Goal: Task Accomplishment & Management: Use online tool/utility

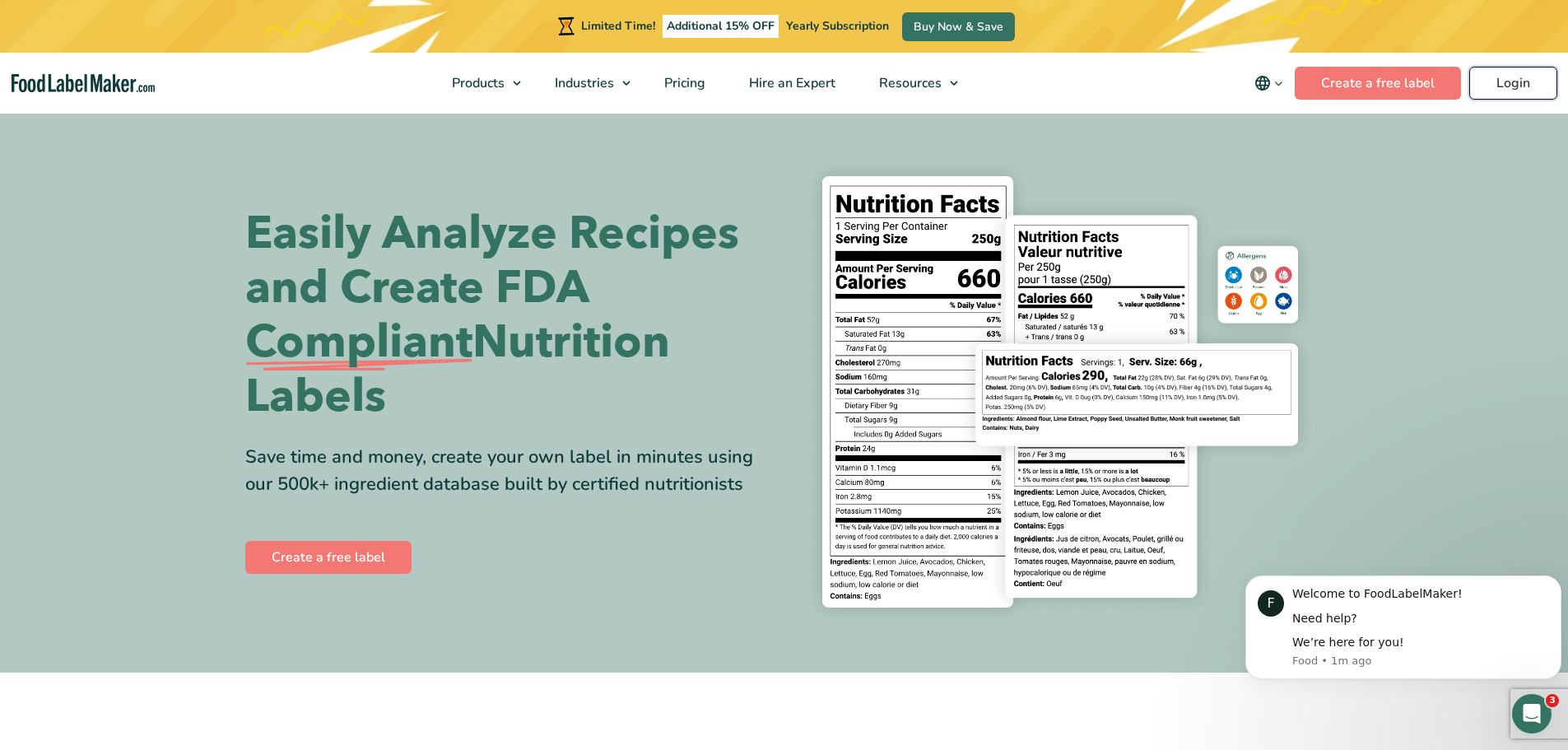
click at [1504, 81] on link "Login" at bounding box center [1513, 83] width 88 height 33
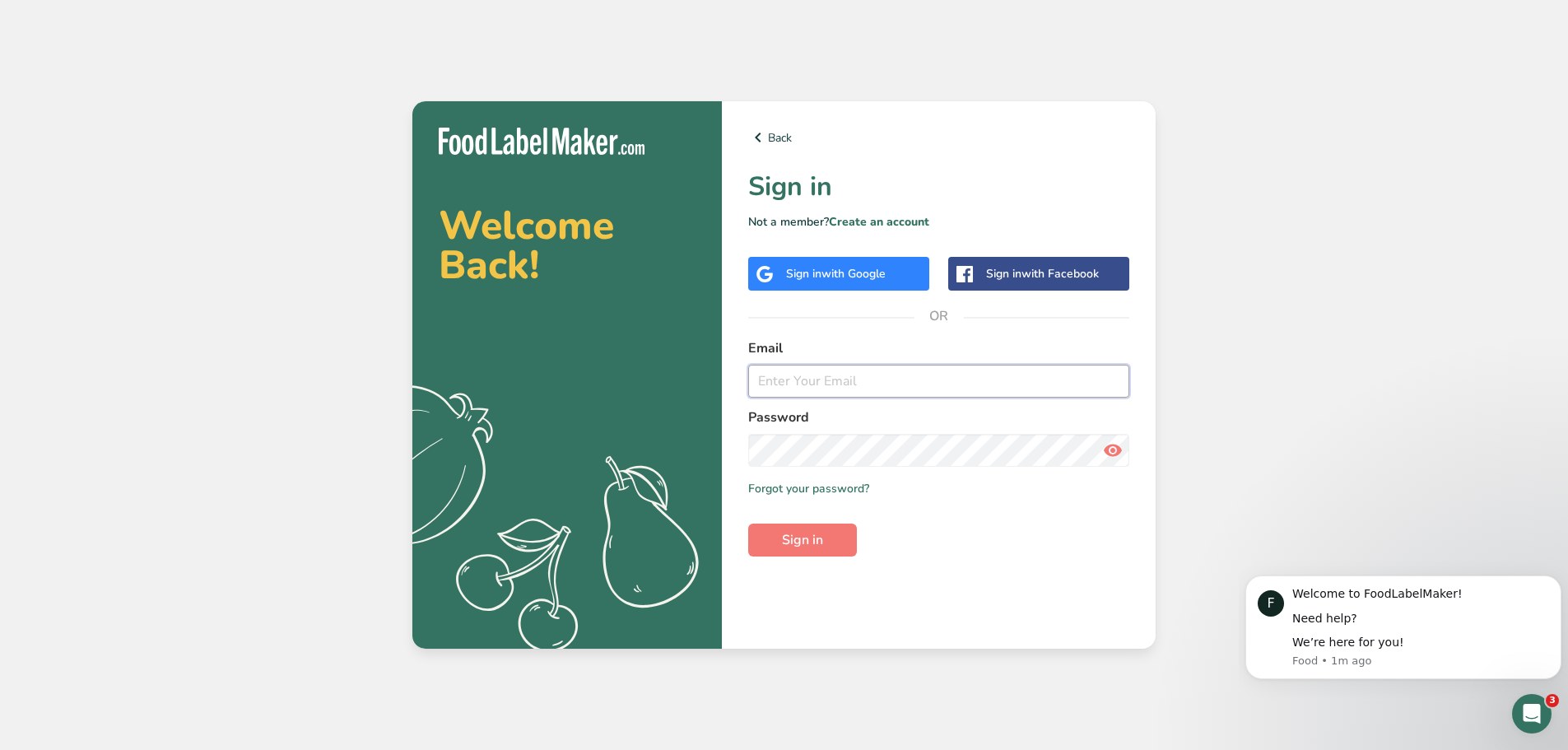
click at [807, 381] on input "email" at bounding box center [938, 381] width 381 height 33
click at [804, 265] on div "Sign in with Google" at bounding box center [838, 274] width 181 height 34
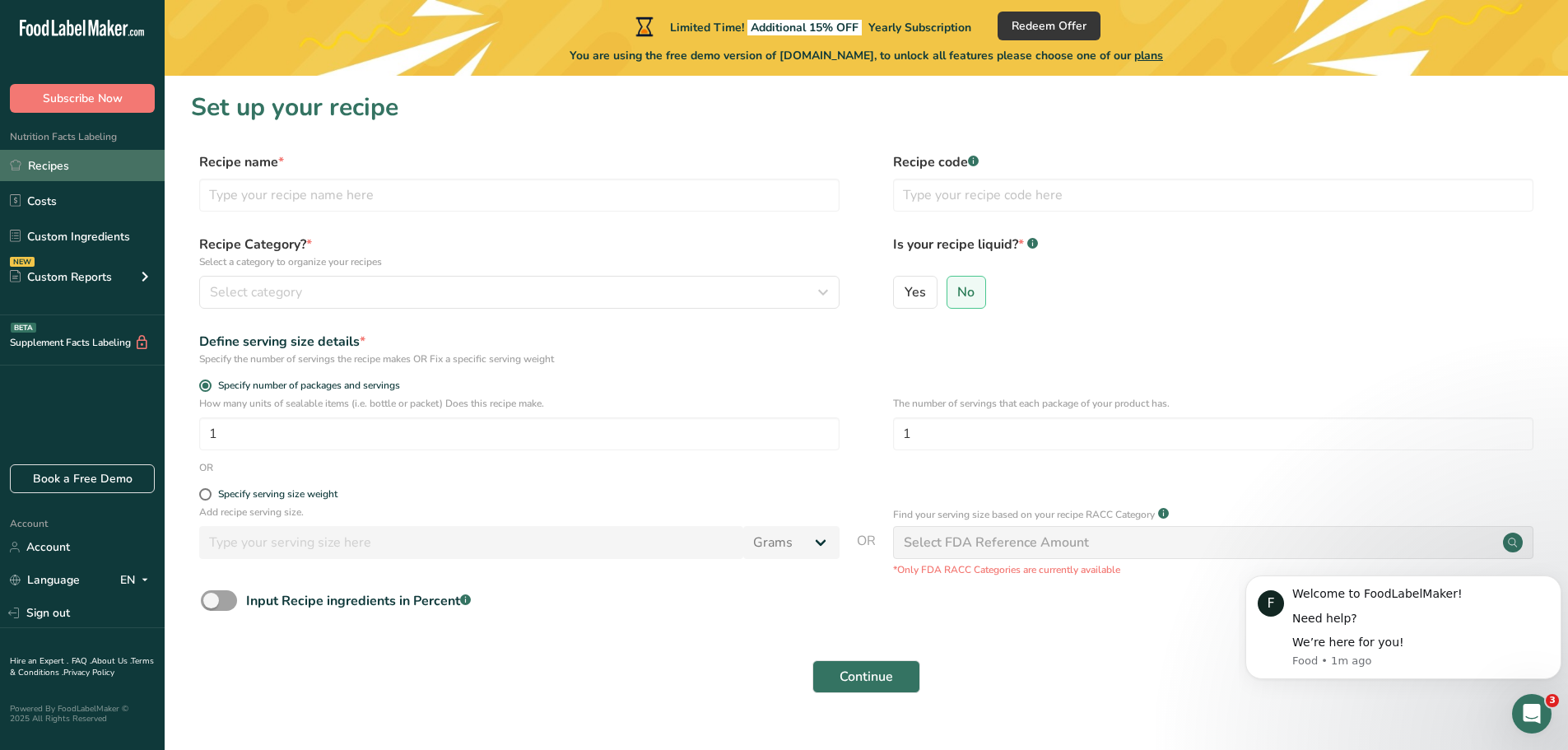
click at [67, 167] on link "Recipes" at bounding box center [82, 166] width 165 height 32
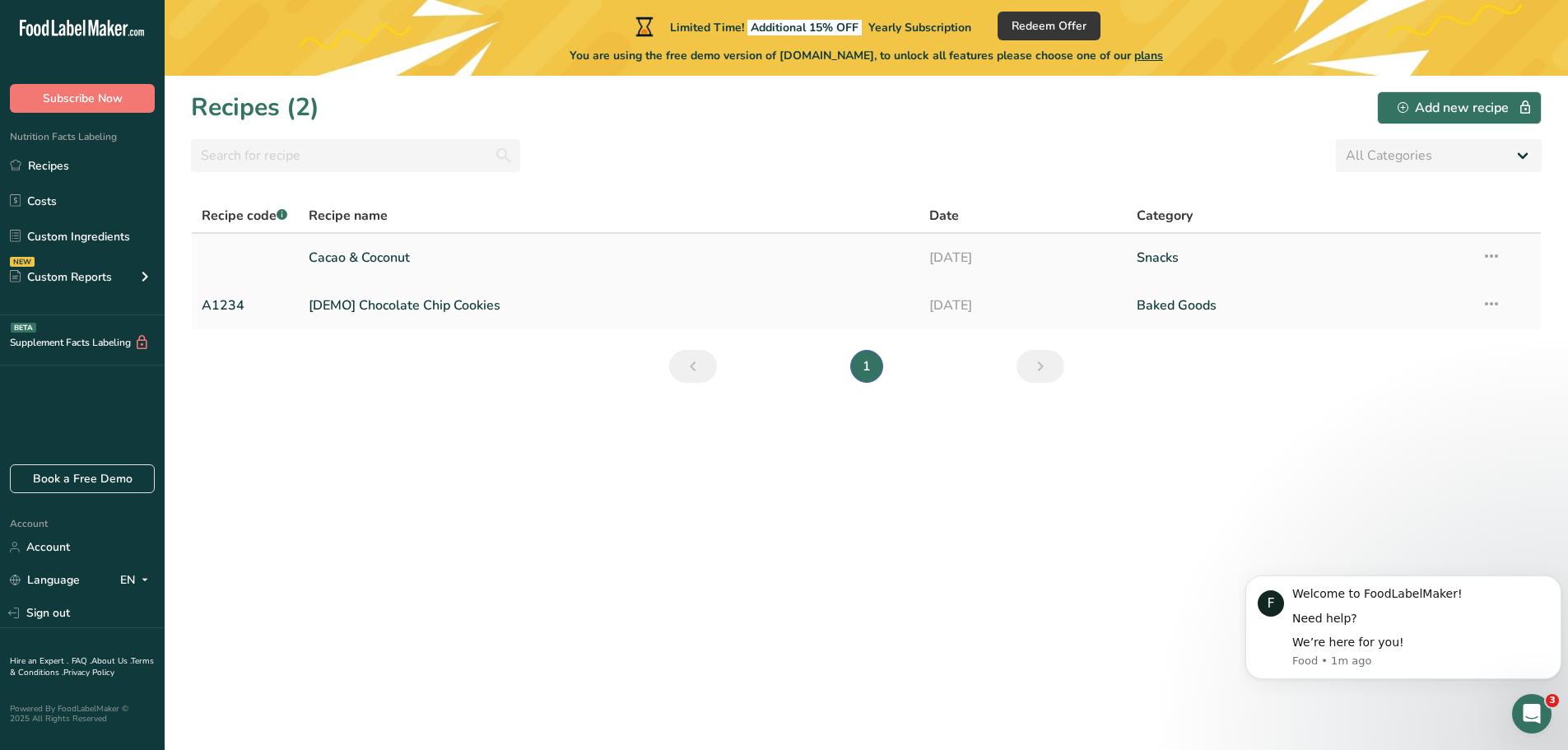
click at [383, 252] on link "Cacao & Coconut" at bounding box center [609, 257] width 602 height 34
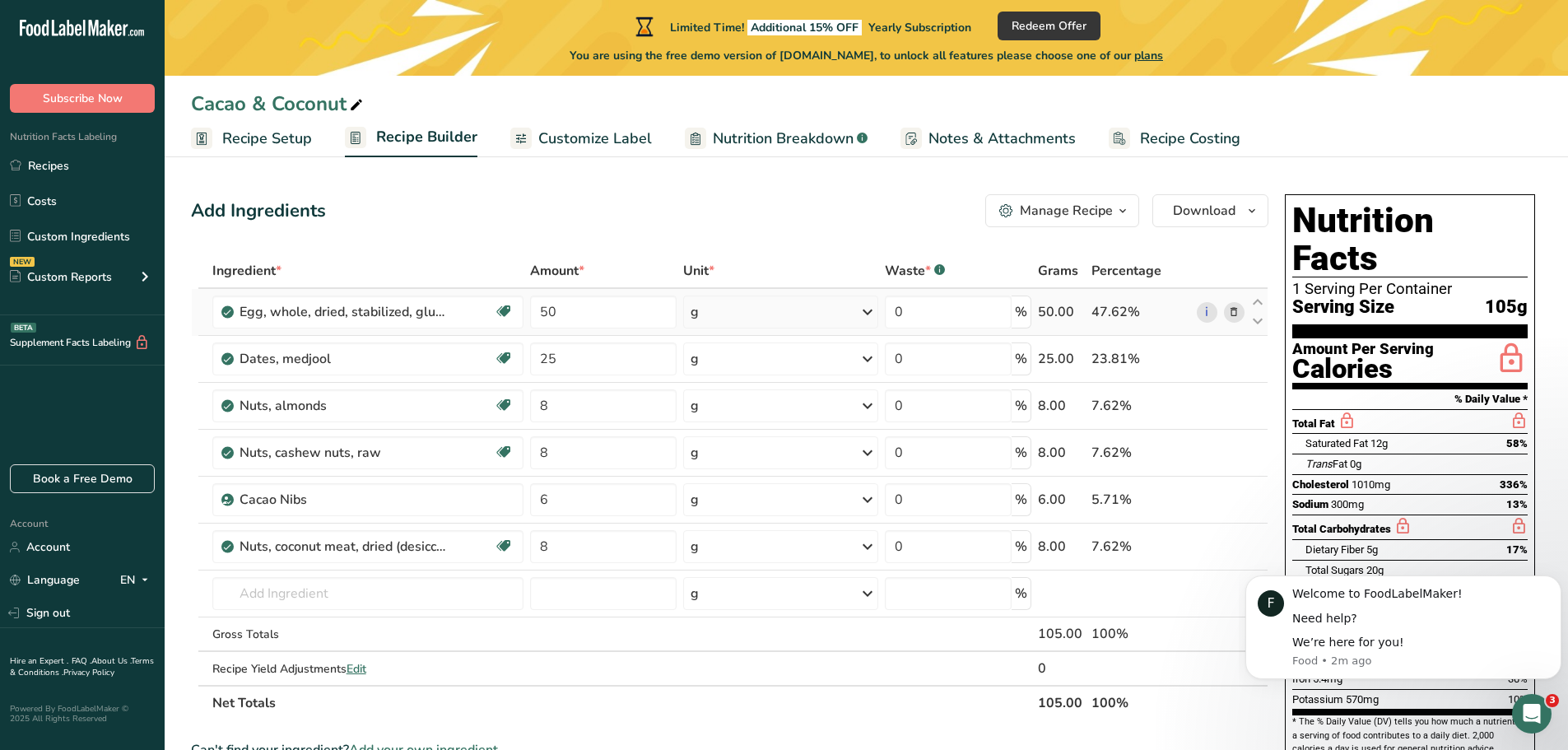
click at [1233, 312] on icon at bounding box center [1234, 312] width 11 height 18
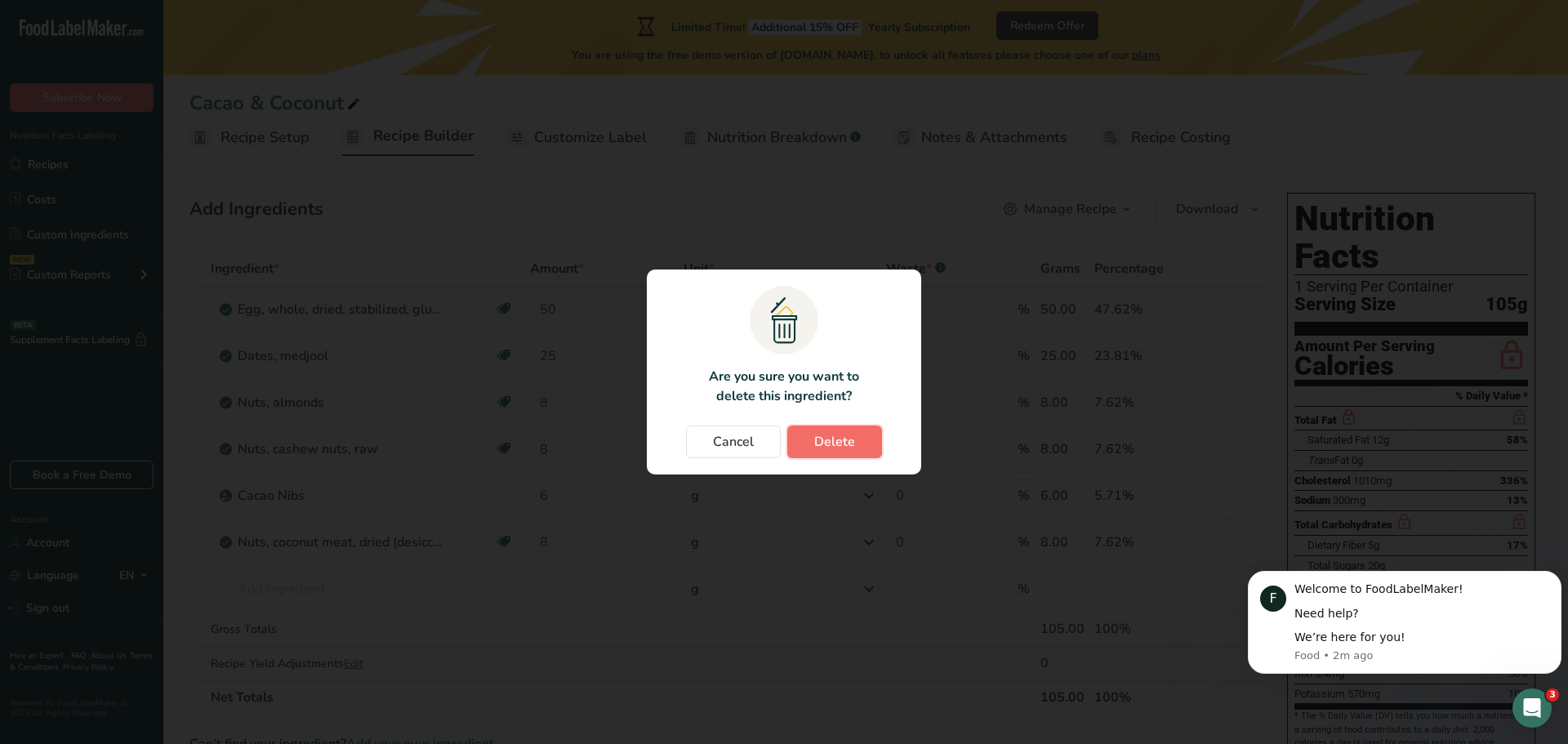
click at [832, 434] on span "Delete" at bounding box center [834, 442] width 41 height 19
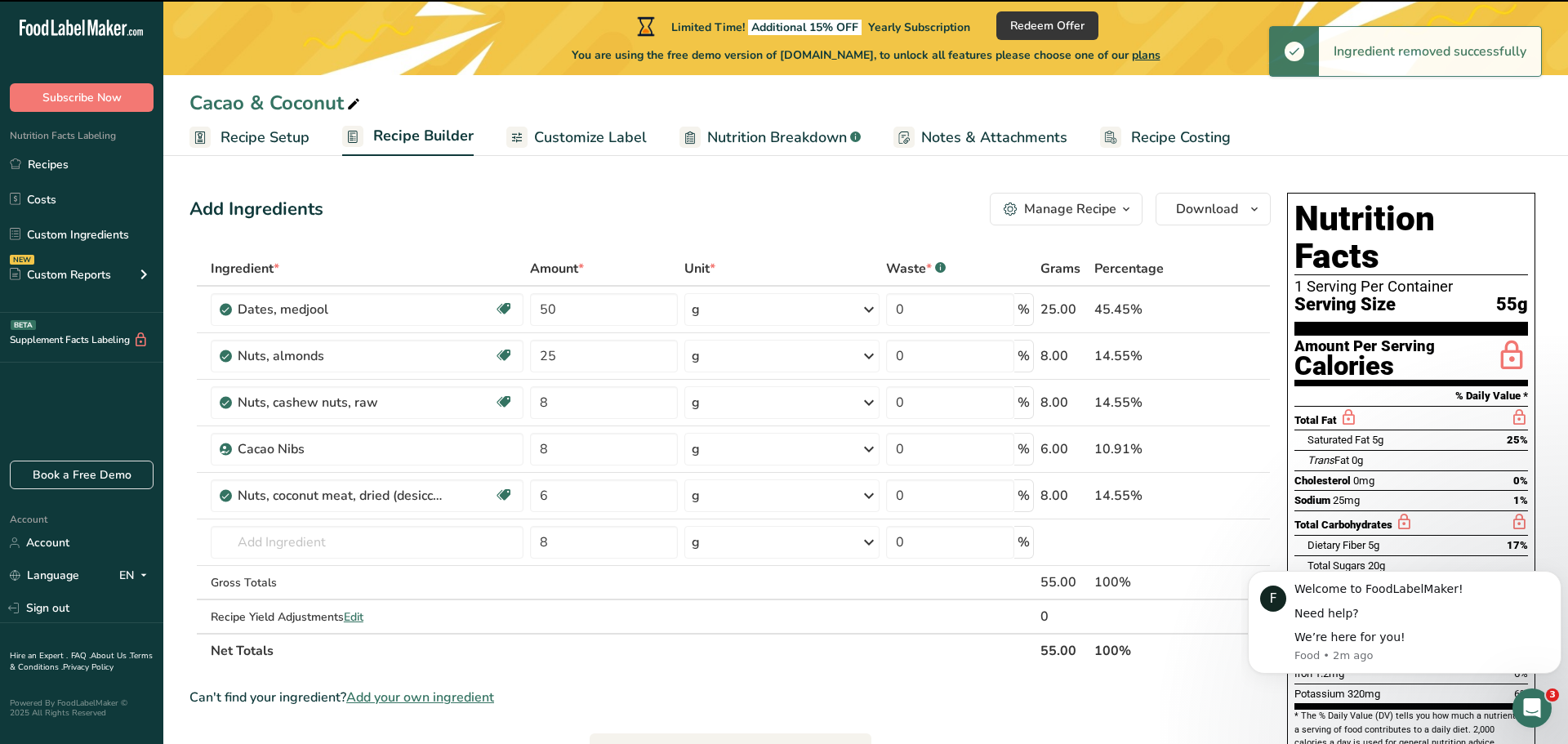
type input "25"
type input "8"
type input "6"
type input "8"
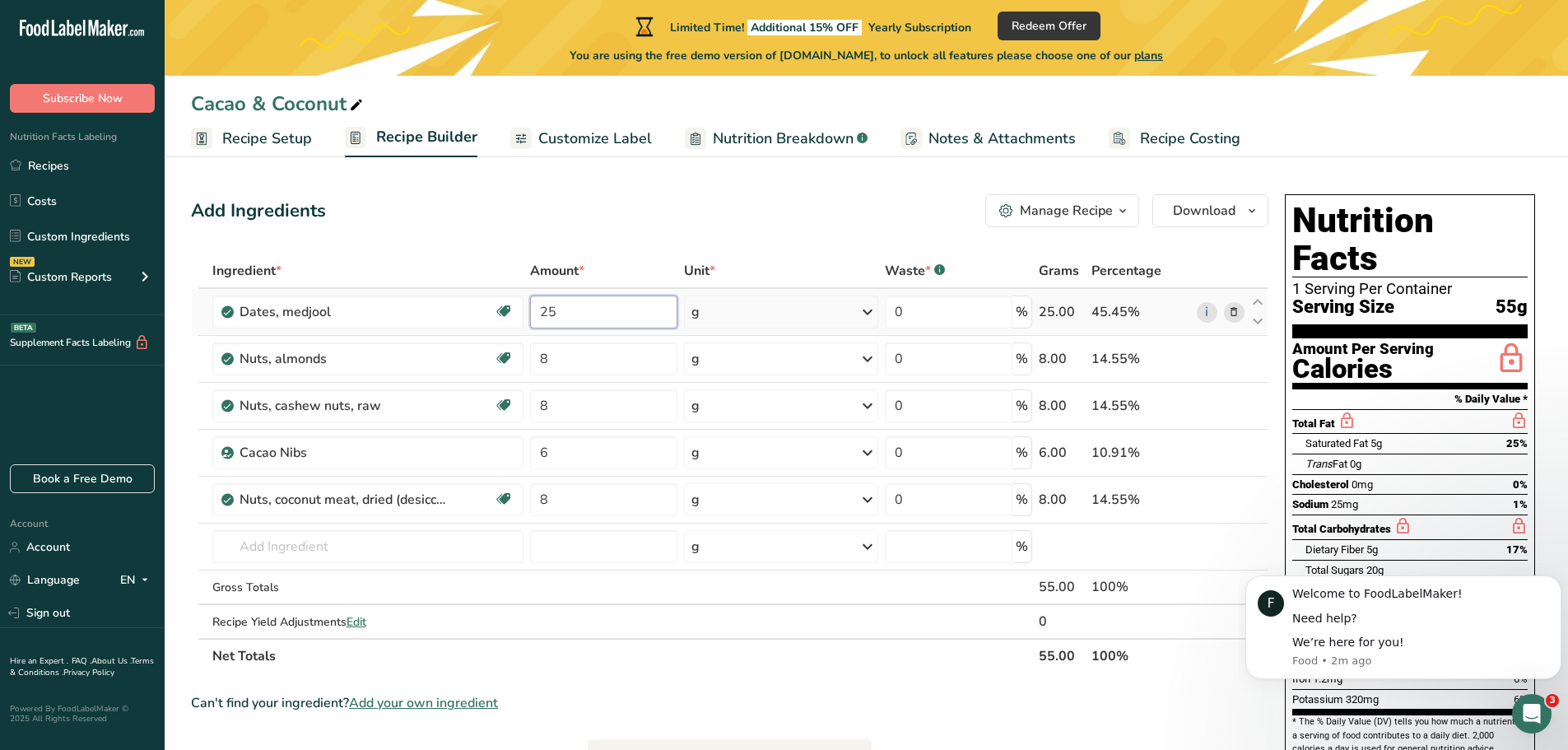
click at [559, 320] on input "25" at bounding box center [602, 311] width 146 height 33
type input "26"
click at [321, 548] on div "Ingredient * Amount * Unit * Waste * .a-a{fill:#347362;}.b-a{fill:#fff;} Grams …" at bounding box center [729, 463] width 1077 height 420
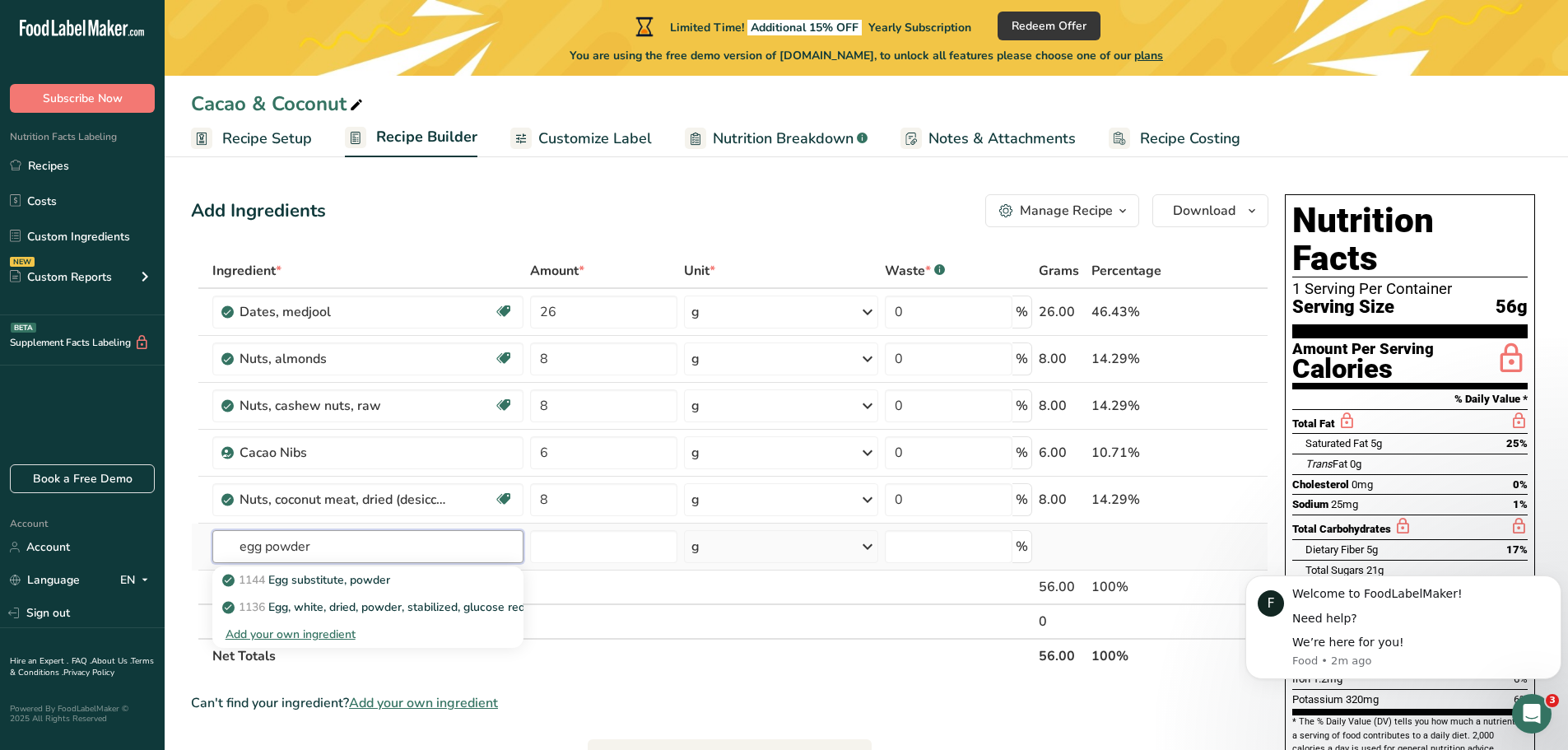
click at [340, 543] on input "egg powder" at bounding box center [368, 546] width 312 height 33
drag, startPoint x: 340, startPoint y: 543, endPoint x: 42, endPoint y: 543, distance: 298.0
click at [42, 543] on div ".a-20{fill:#fff;} Subscribe Now Nutrition Facts Labeling Recipes Costs Custom I…" at bounding box center [784, 582] width 1568 height 1166
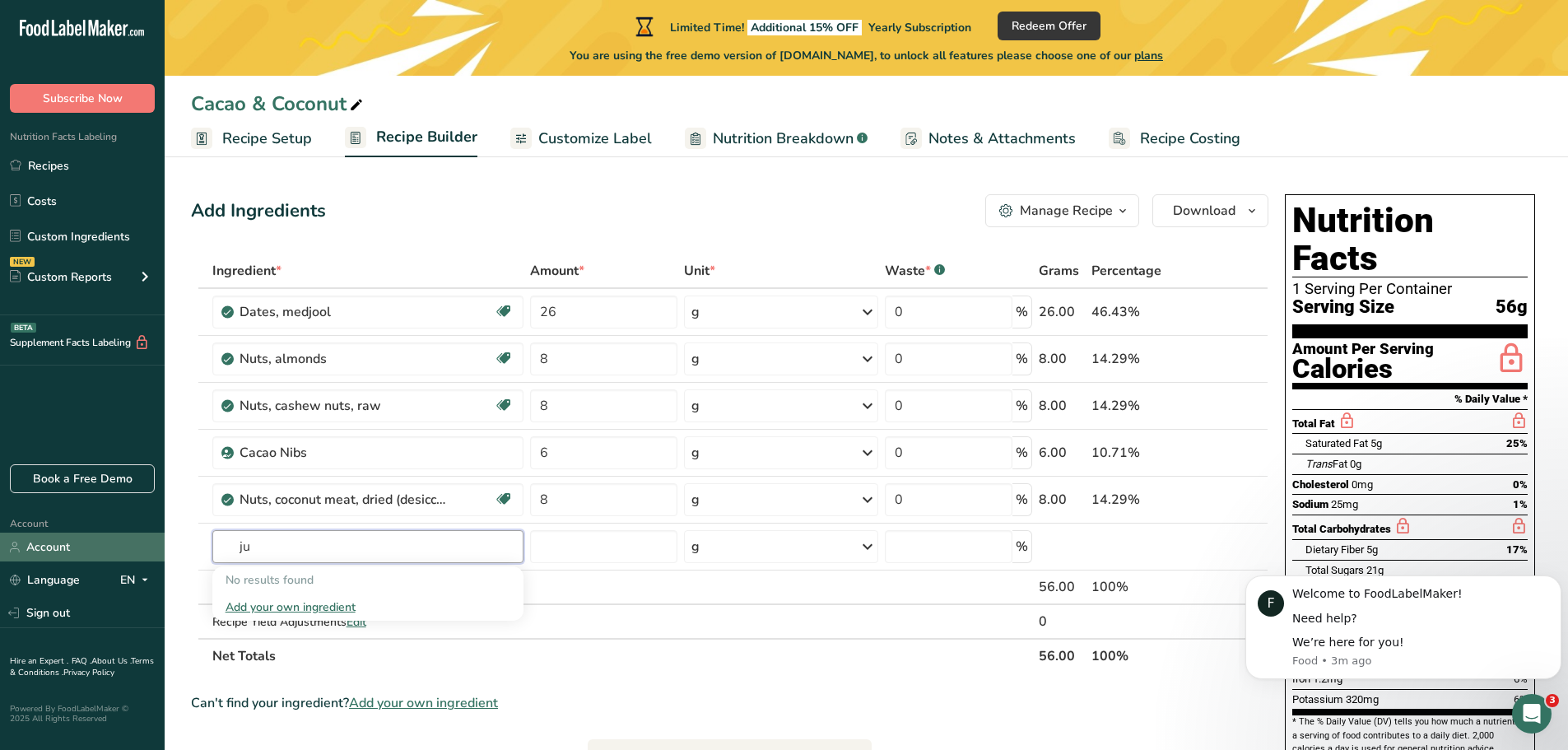
type input "j"
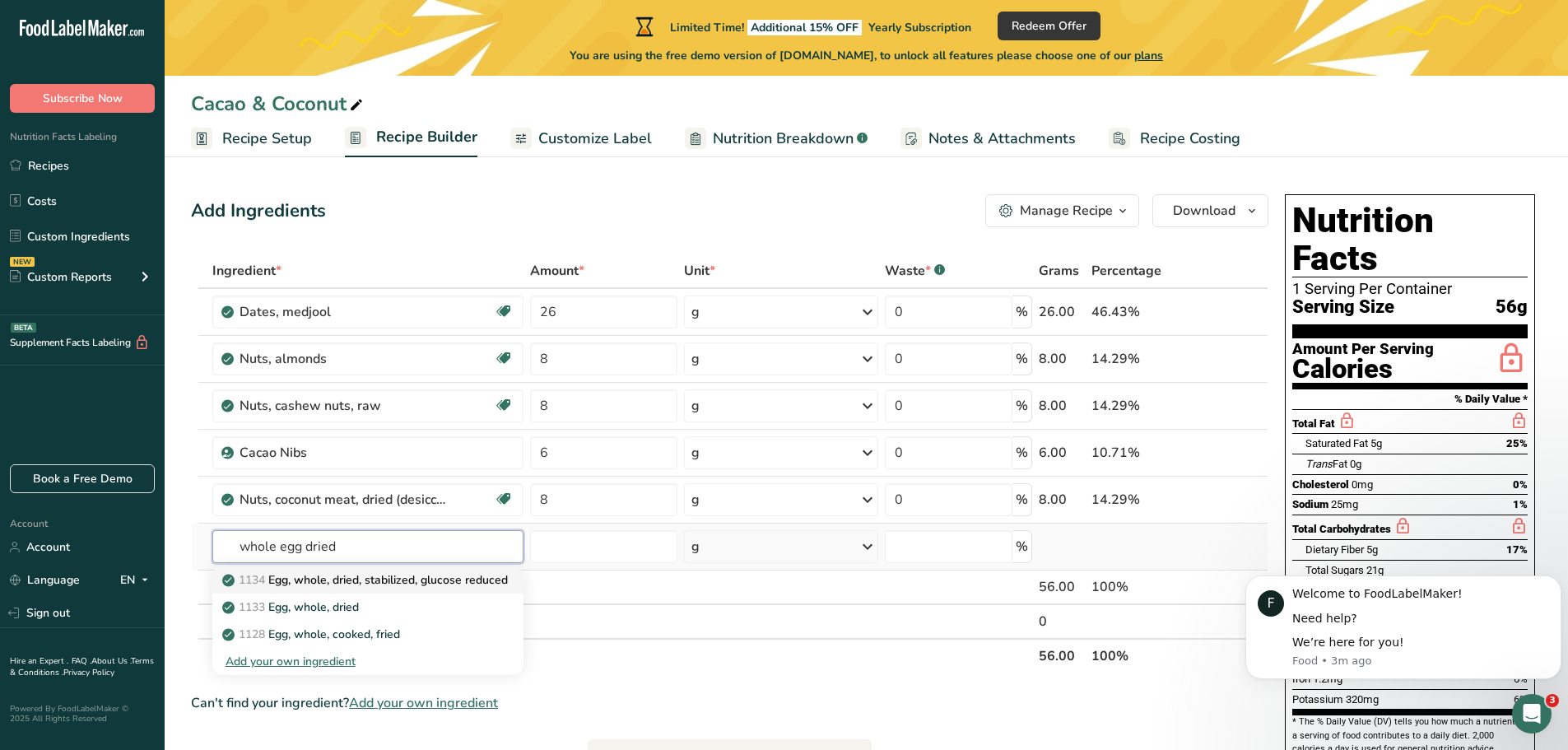
type input "whole egg dried"
click at [341, 582] on p "1134 Egg, whole, dried, stabilized, glucose reduced" at bounding box center [366, 580] width 282 height 18
type input "Egg, whole, dried, stabilized, glucose reduced"
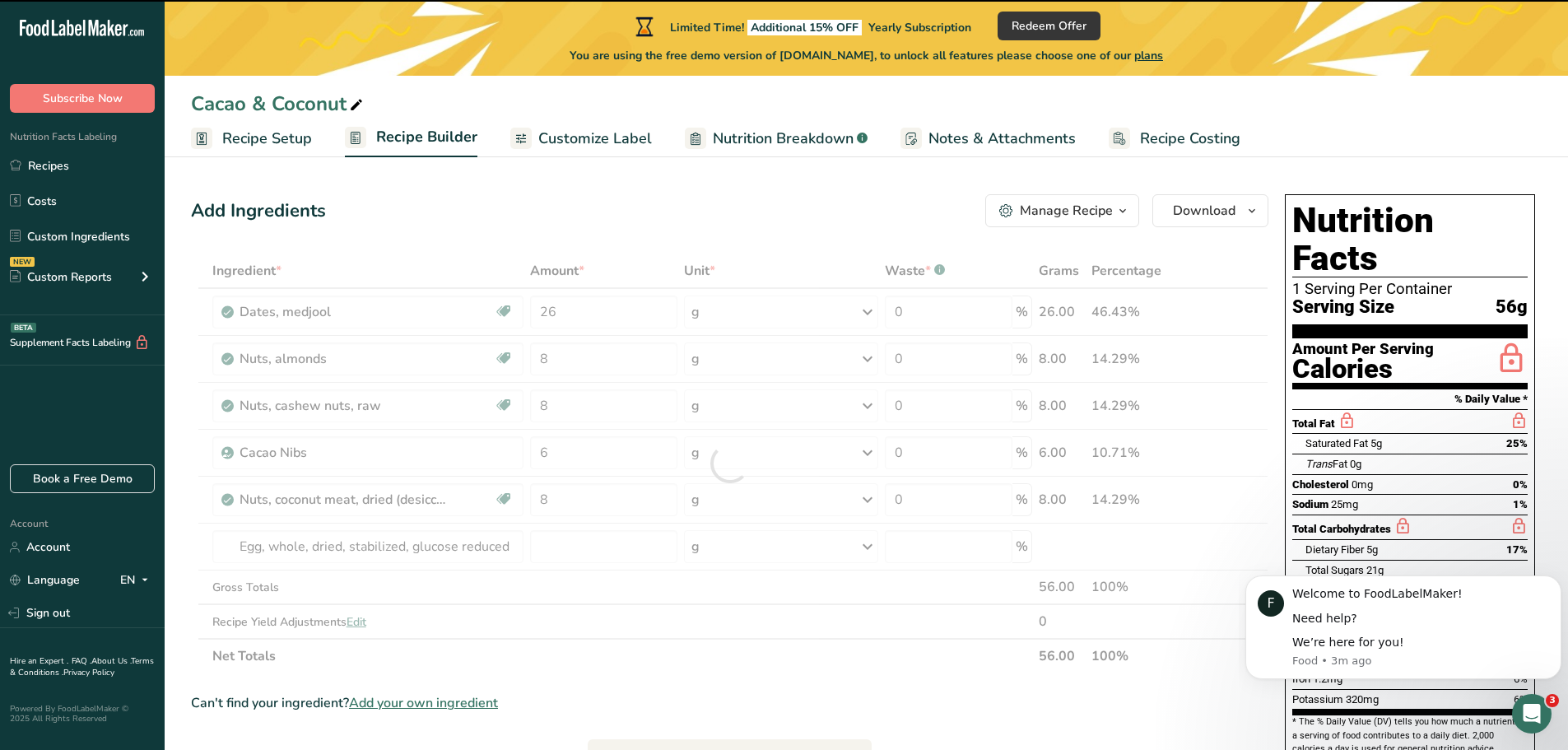
type input "0"
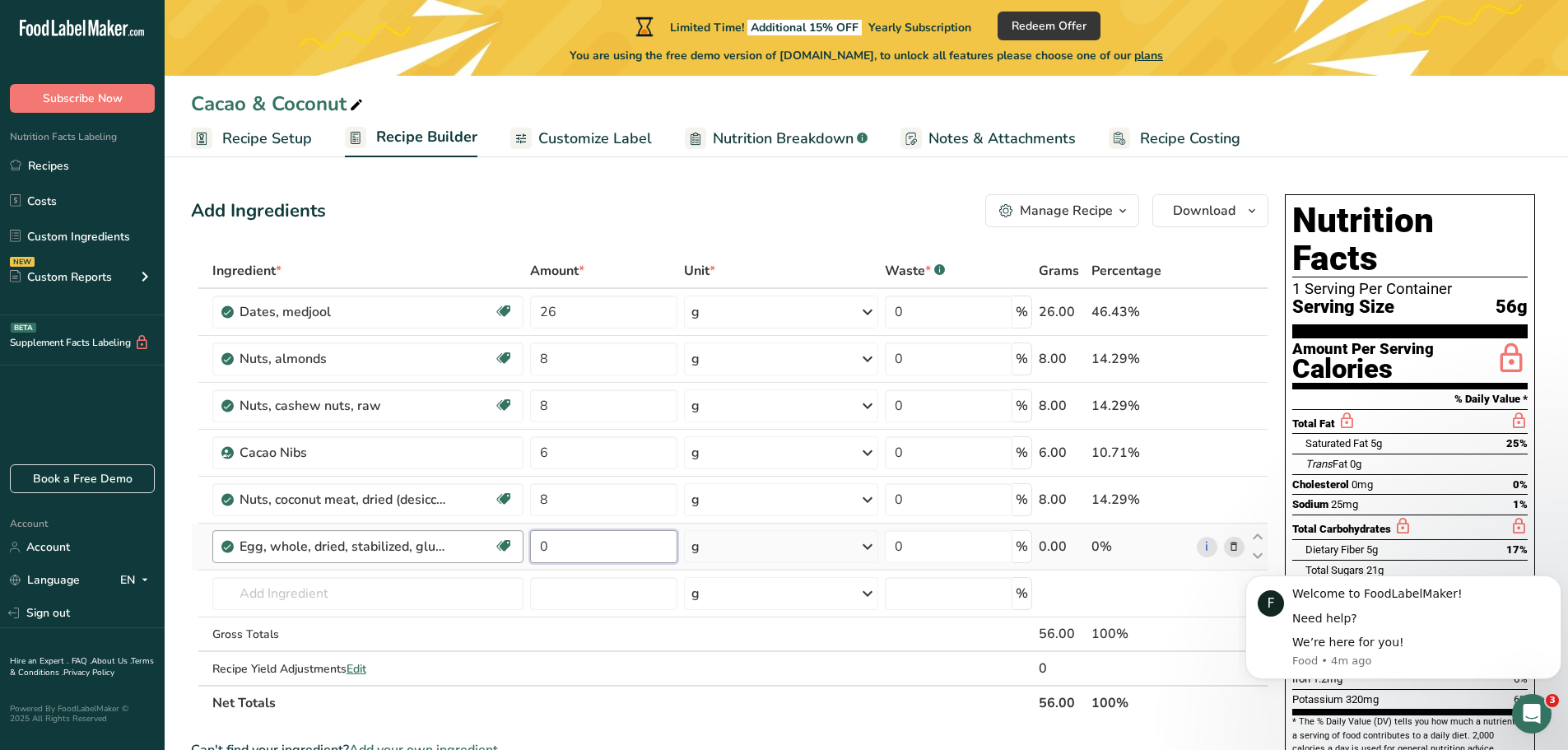
drag, startPoint x: 559, startPoint y: 546, endPoint x: 521, endPoint y: 547, distance: 38.0
click at [521, 547] on tr "Egg, whole, dried, stabilized, glucose reduced Dairy free Gluten free Vegetaria…" at bounding box center [729, 547] width 1075 height 47
type input "13"
click at [517, 694] on div "Ingredient * Amount * Unit * Waste * .a-a{fill:#347362;}.b-a{fill:#fff;} Grams …" at bounding box center [729, 486] width 1077 height 467
drag, startPoint x: 337, startPoint y: 552, endPoint x: 331, endPoint y: 525, distance: 27.7
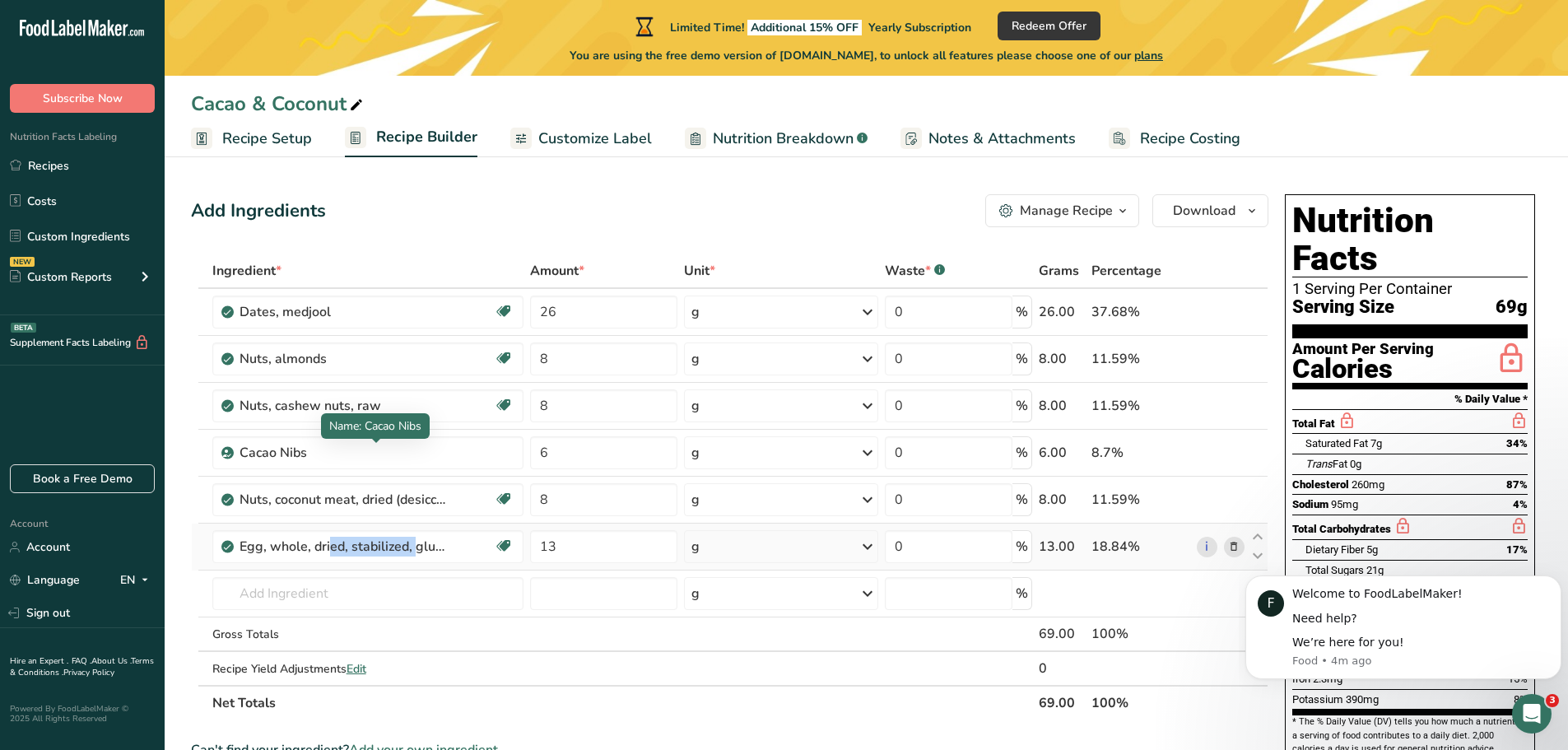
click at [331, 525] on td "Egg, whole, dried, stabilized, glucose reduced Dairy free Gluten free Vegetaria…" at bounding box center [369, 547] width 318 height 47
click at [511, 687] on th "Net Totals" at bounding box center [622, 702] width 826 height 34
click at [1258, 531] on icon at bounding box center [1257, 537] width 20 height 12
click at [565, 461] on input "6" at bounding box center [602, 452] width 146 height 33
type input "2"
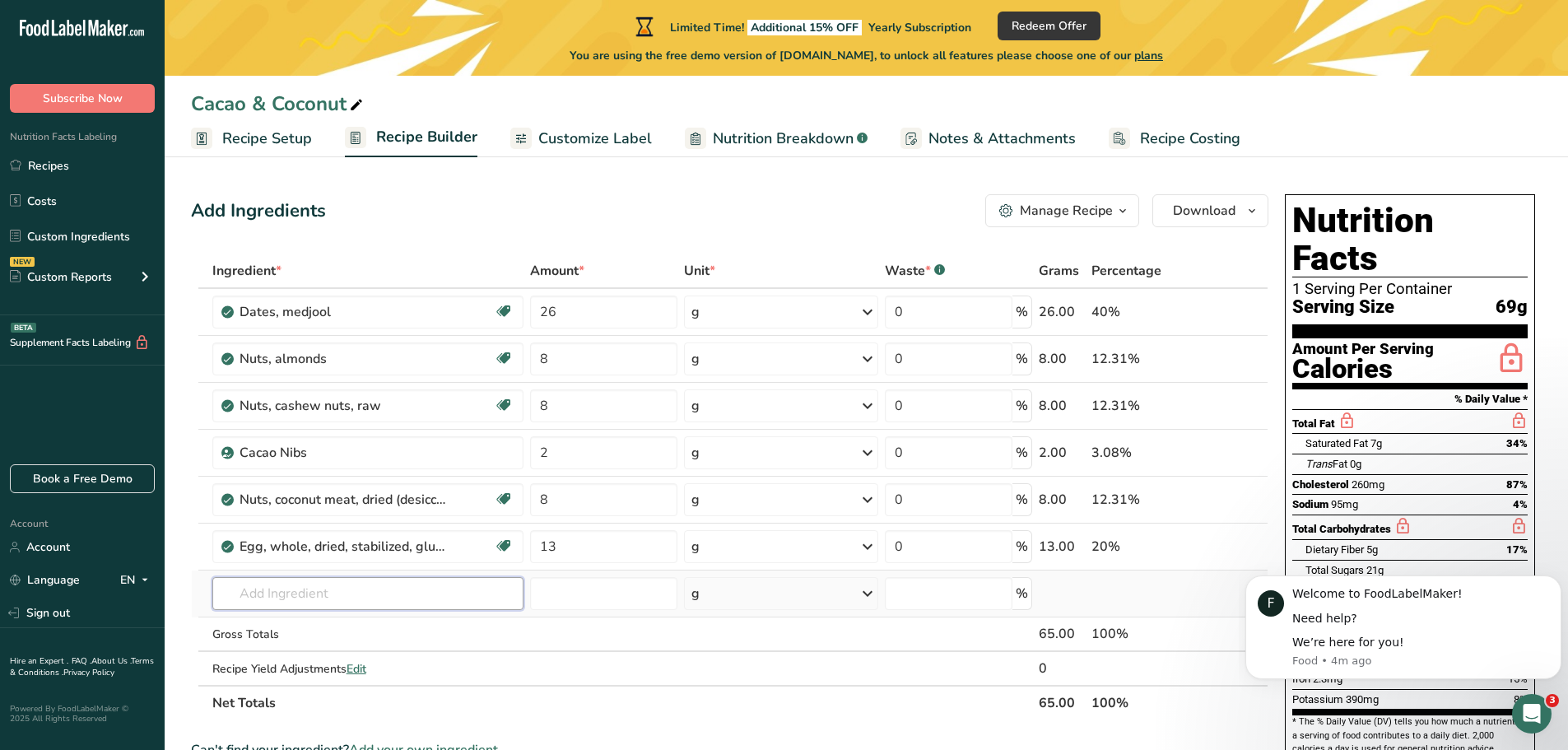
click at [282, 599] on div "Ingredient * Amount * Unit * Waste * .a-a{fill:#347362;}.b-a{fill:#fff;} Grams …" at bounding box center [729, 486] width 1077 height 467
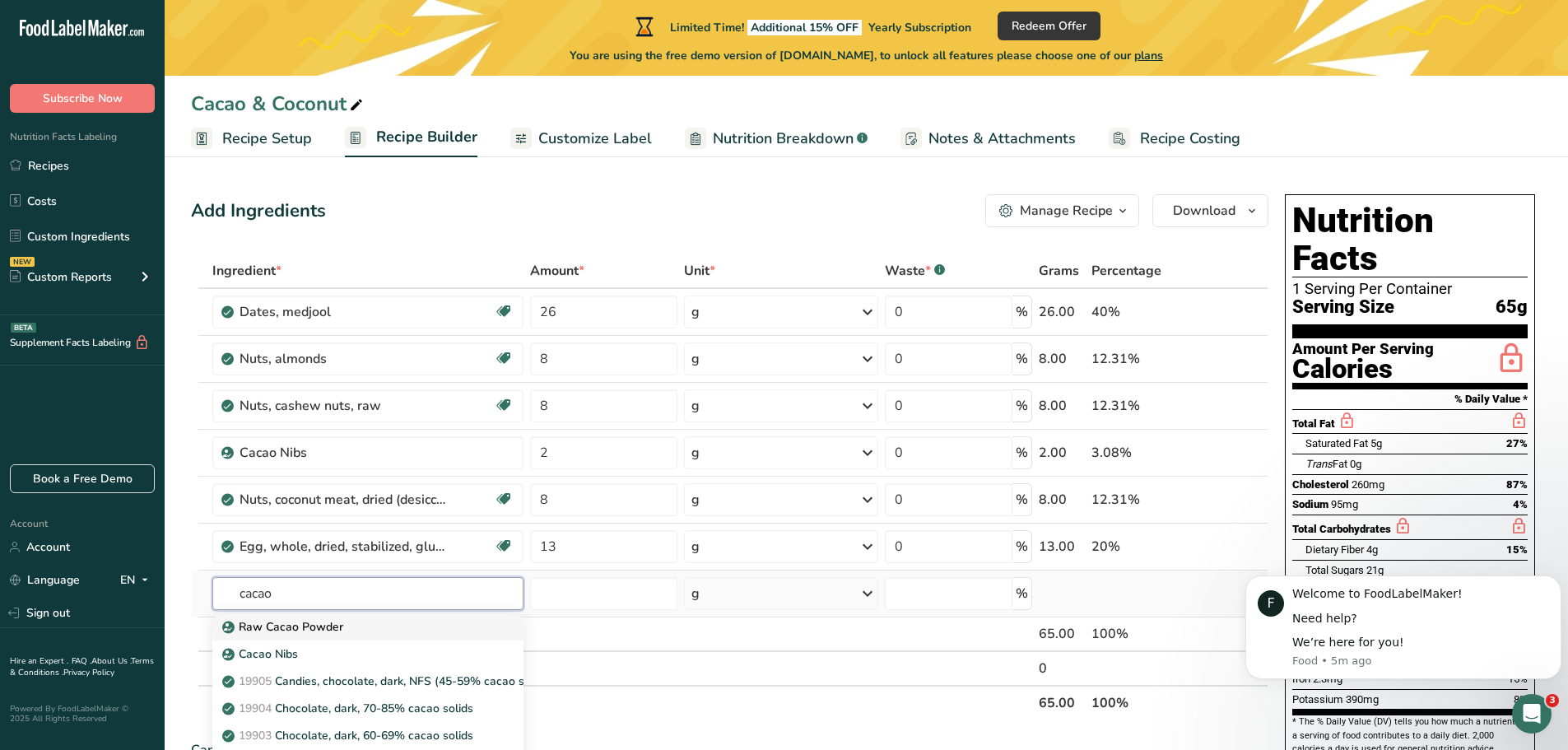
type input "cacao"
click at [298, 632] on p "Raw Cacao Powder" at bounding box center [284, 627] width 117 height 18
type input "Raw Cacao Powder"
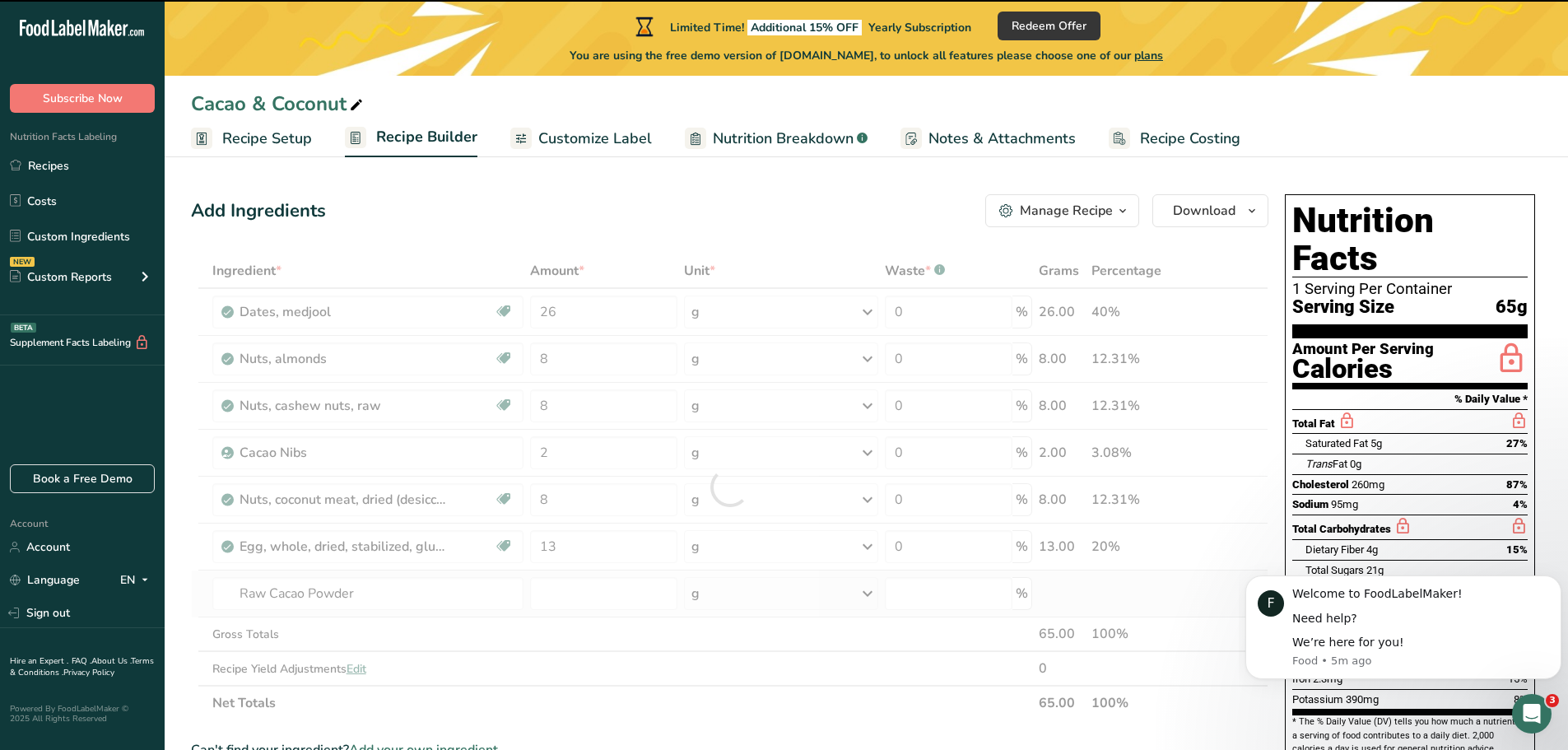
type input "0"
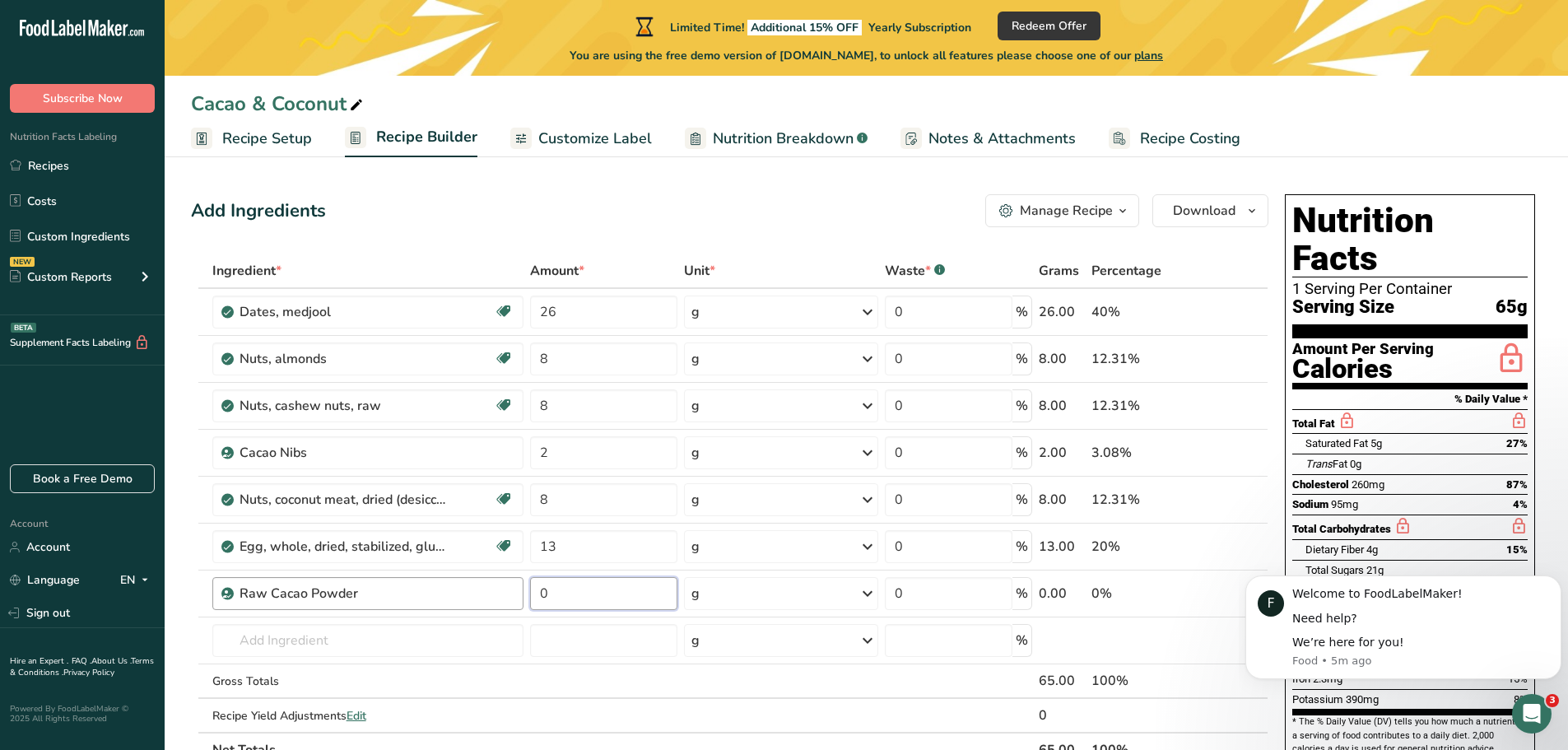
drag, startPoint x: 561, startPoint y: 594, endPoint x: 508, endPoint y: 594, distance: 53.0
click at [508, 594] on tr "Raw Cacao Powder 0 g Weight Units g kg mg See more Volume Units l Volume units …" at bounding box center [729, 594] width 1075 height 47
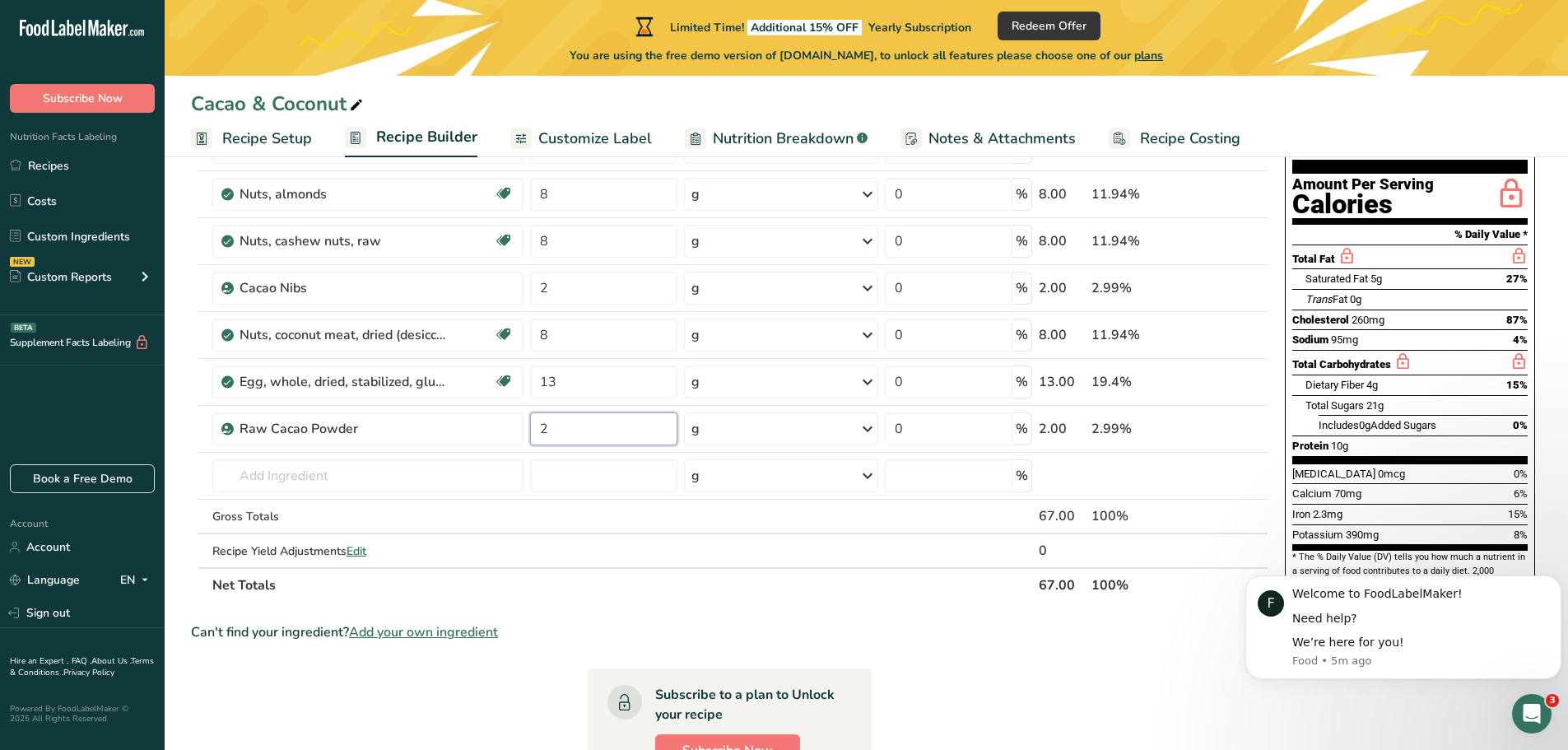
type input "2"
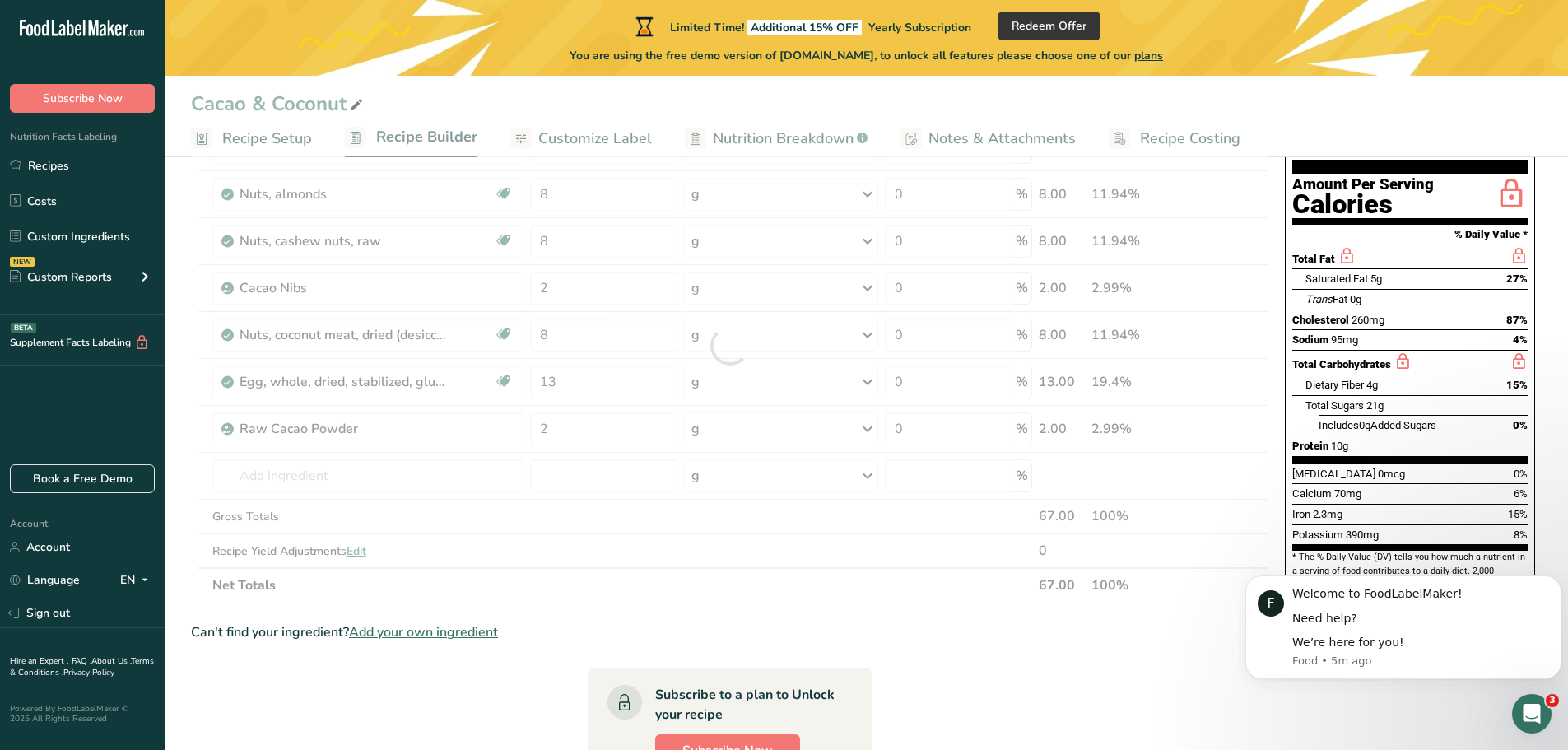
click at [977, 663] on section "Ingredient * Amount * Unit * Waste * .a-a{fill:#347362;}.b-a{fill:#fff;} Grams …" at bounding box center [729, 565] width 1077 height 953
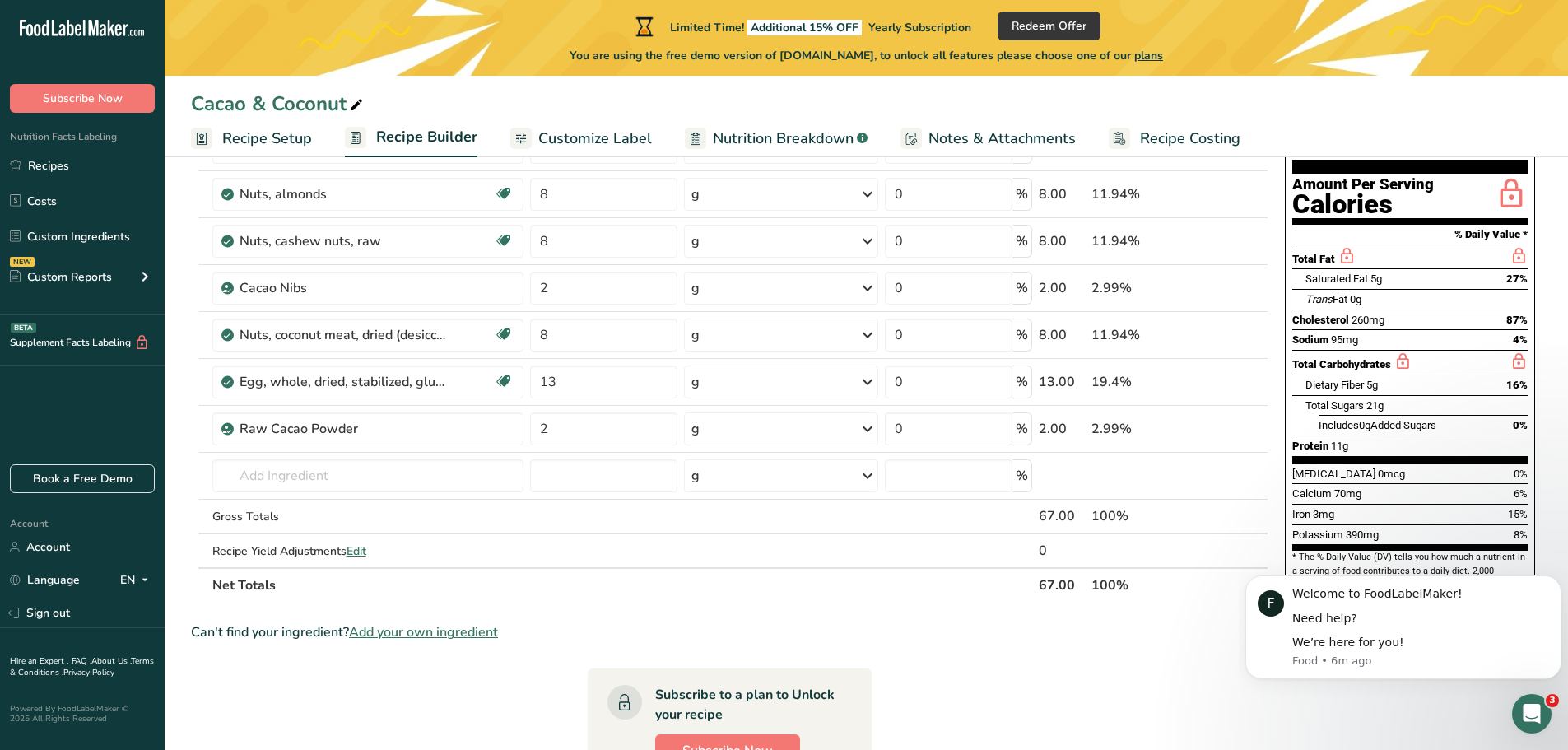
click at [748, 143] on span "Nutrition Breakdown" at bounding box center [782, 139] width 141 height 22
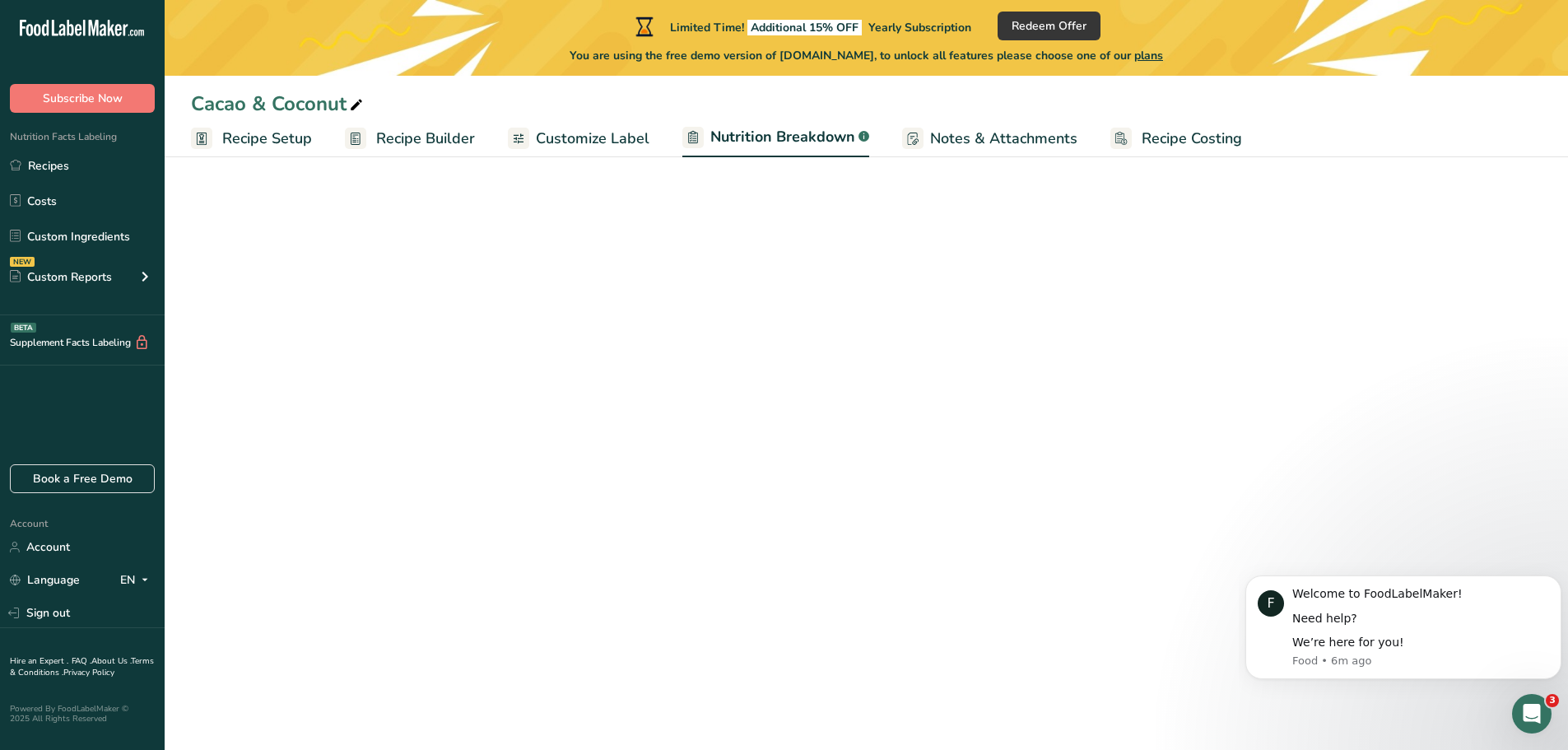
select select "Calories"
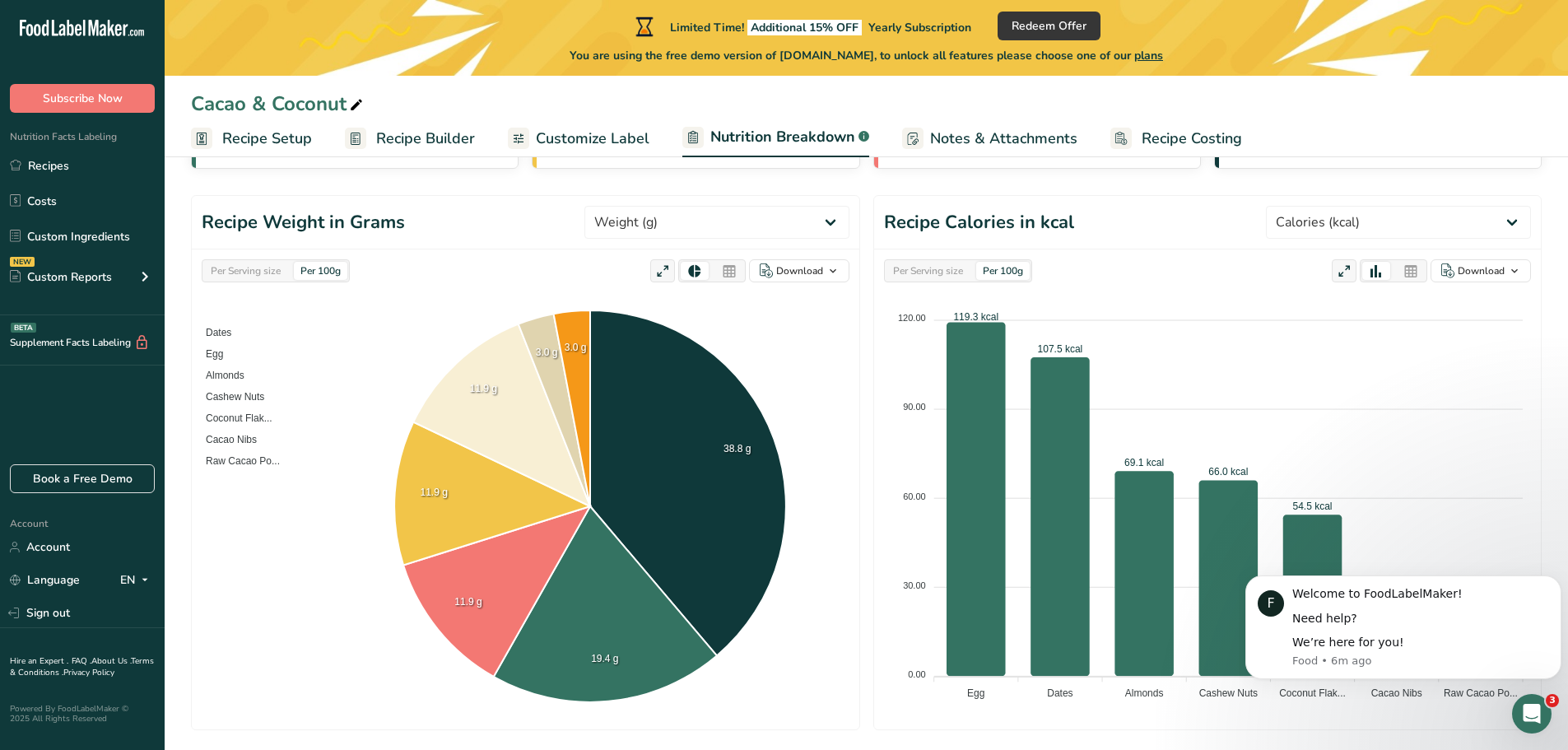
scroll to position [165, 0]
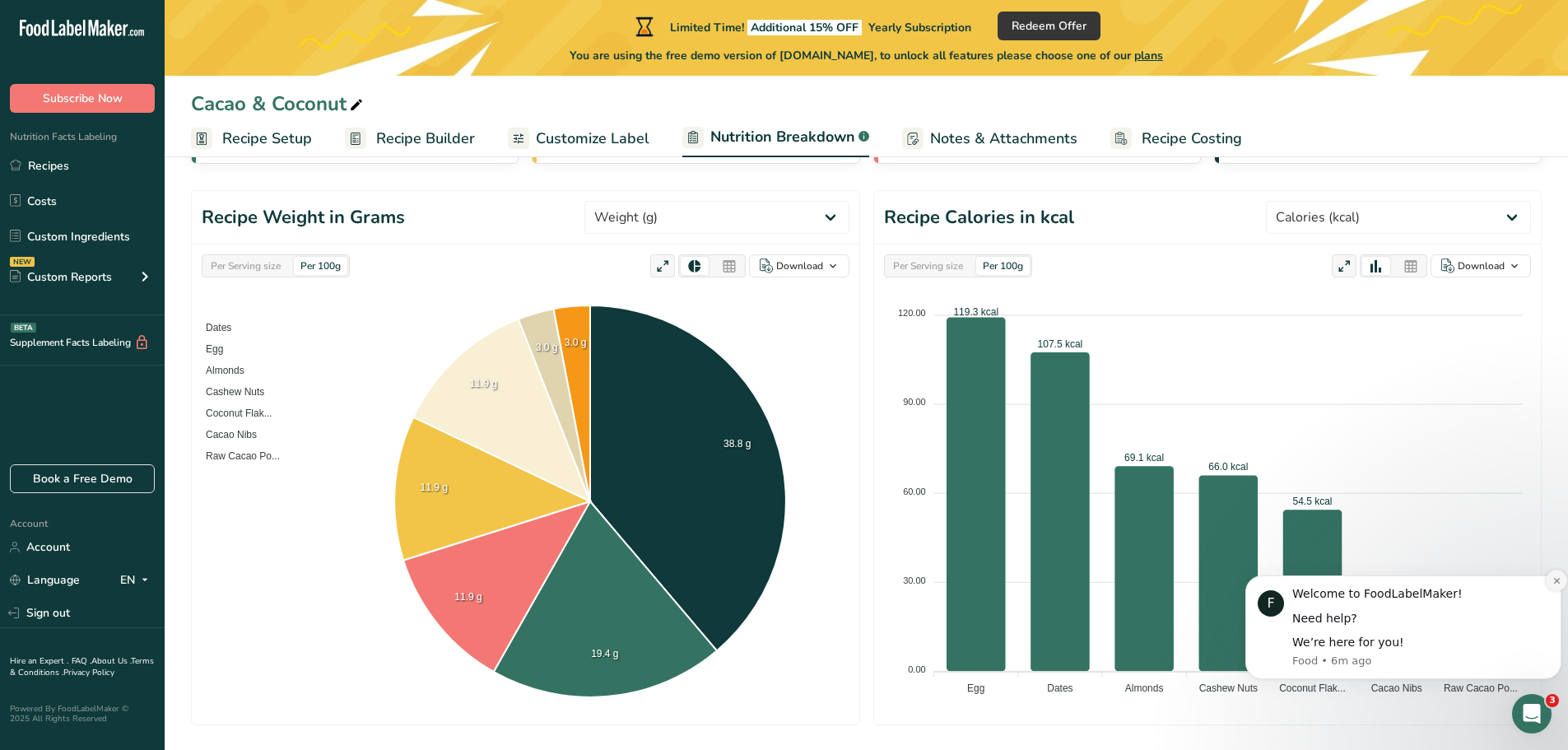
click at [1555, 579] on icon "Dismiss notification" at bounding box center [1556, 580] width 6 height 6
click at [1556, 582] on icon "Dismiss notification" at bounding box center [1557, 581] width 9 height 9
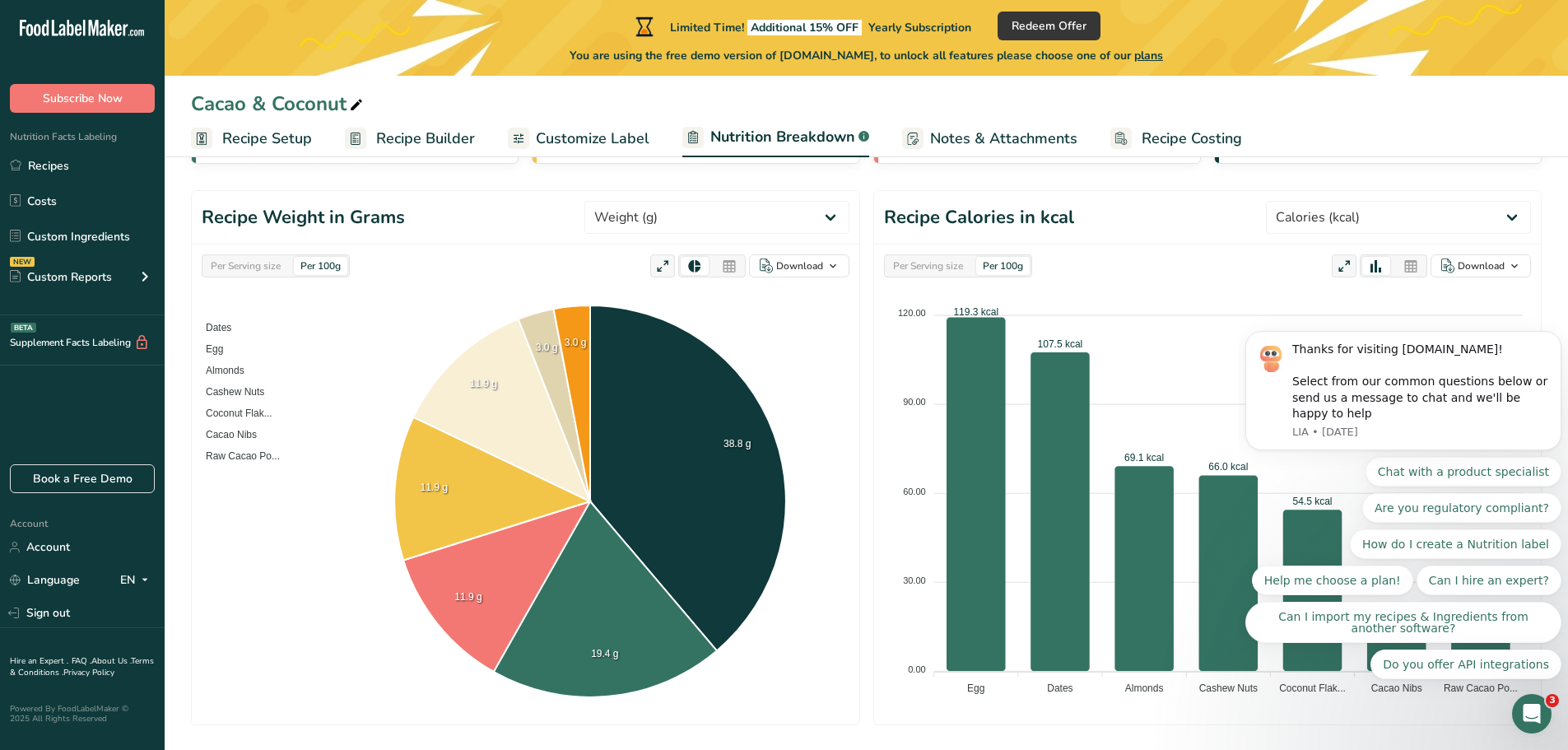
click at [762, 727] on div "Per Serving size Per 100g Download Total Calories Total Carbs Total Fat Total P…" at bounding box center [866, 691] width 1350 height 1337
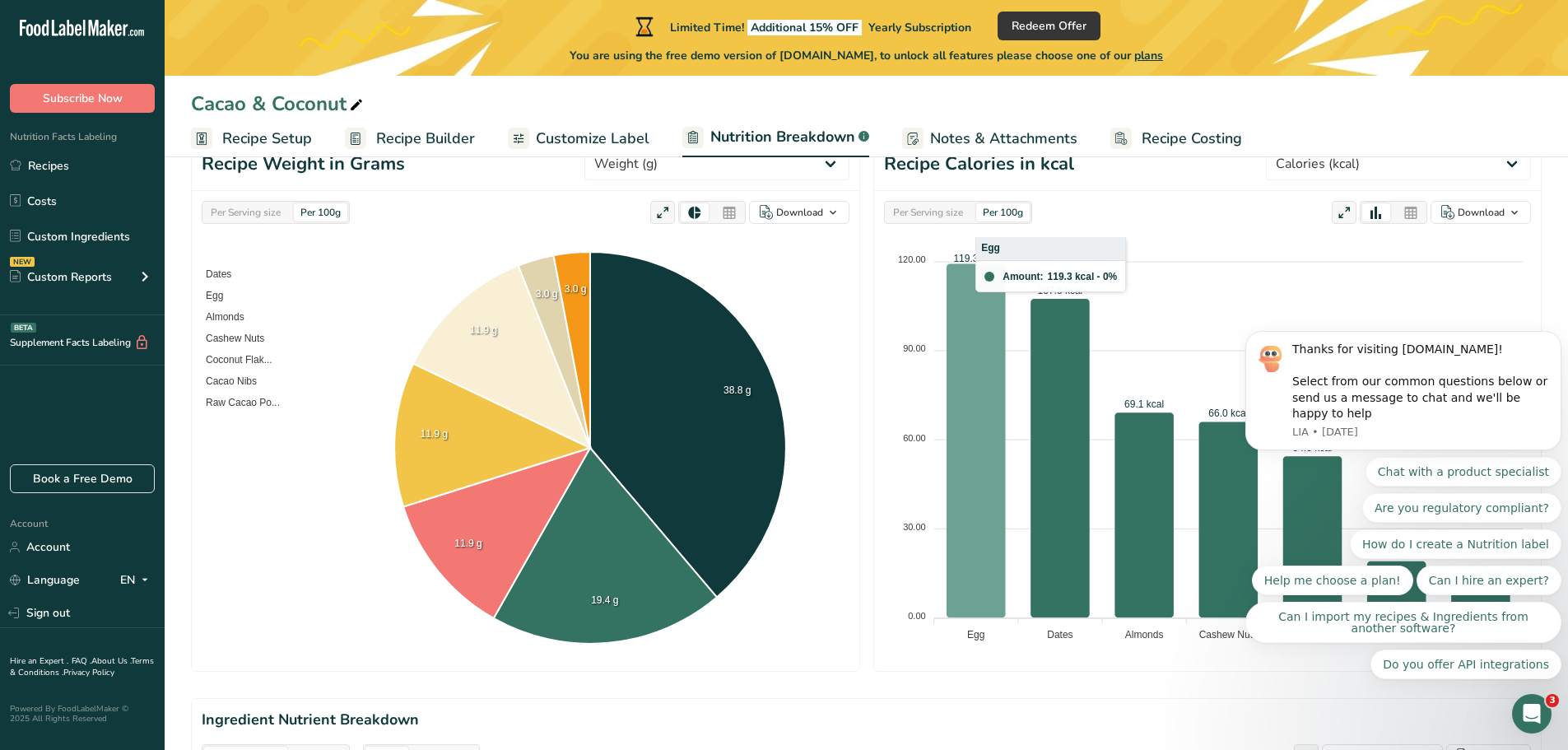
scroll to position [247, 0]
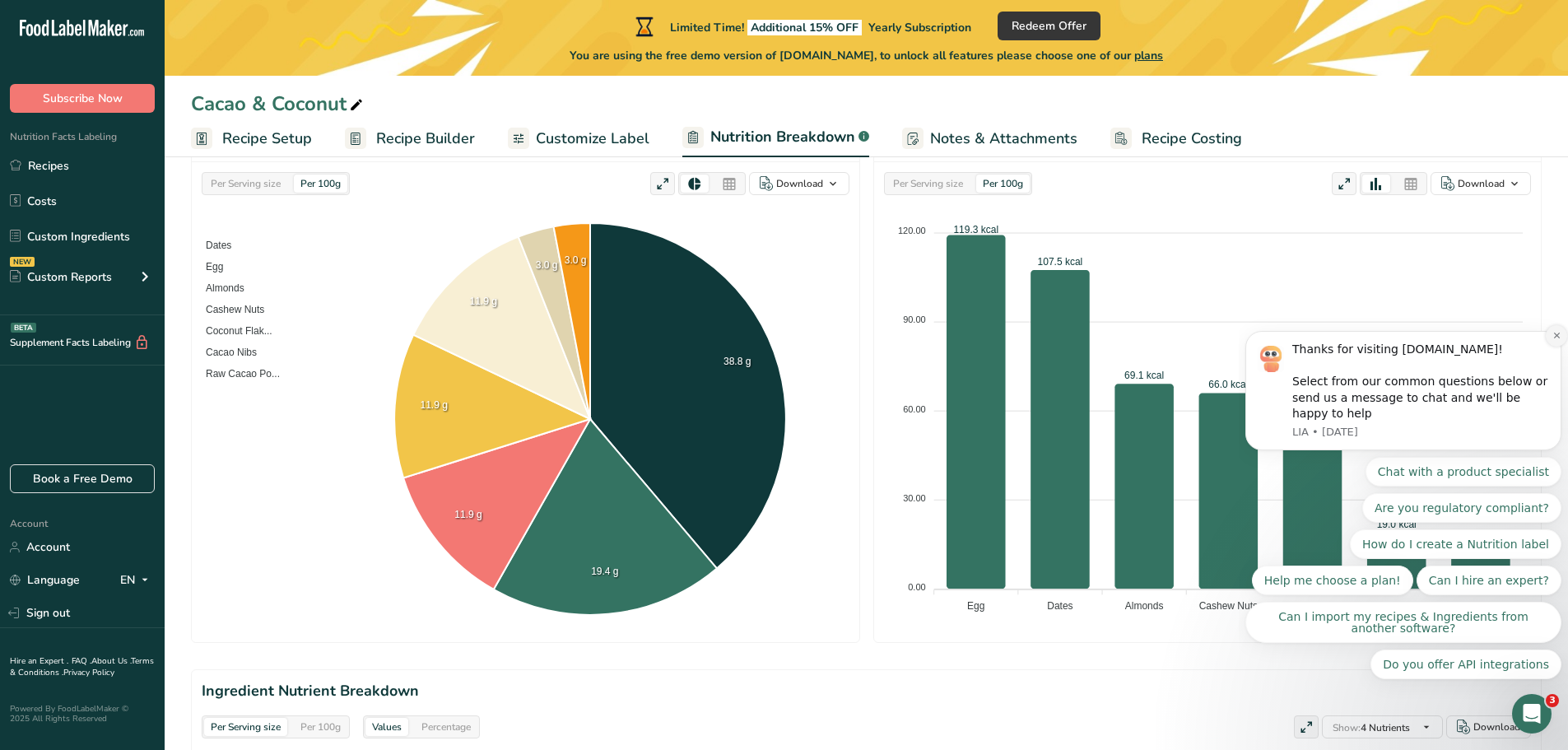
click at [1556, 340] on icon "Dismiss notification" at bounding box center [1557, 335] width 9 height 9
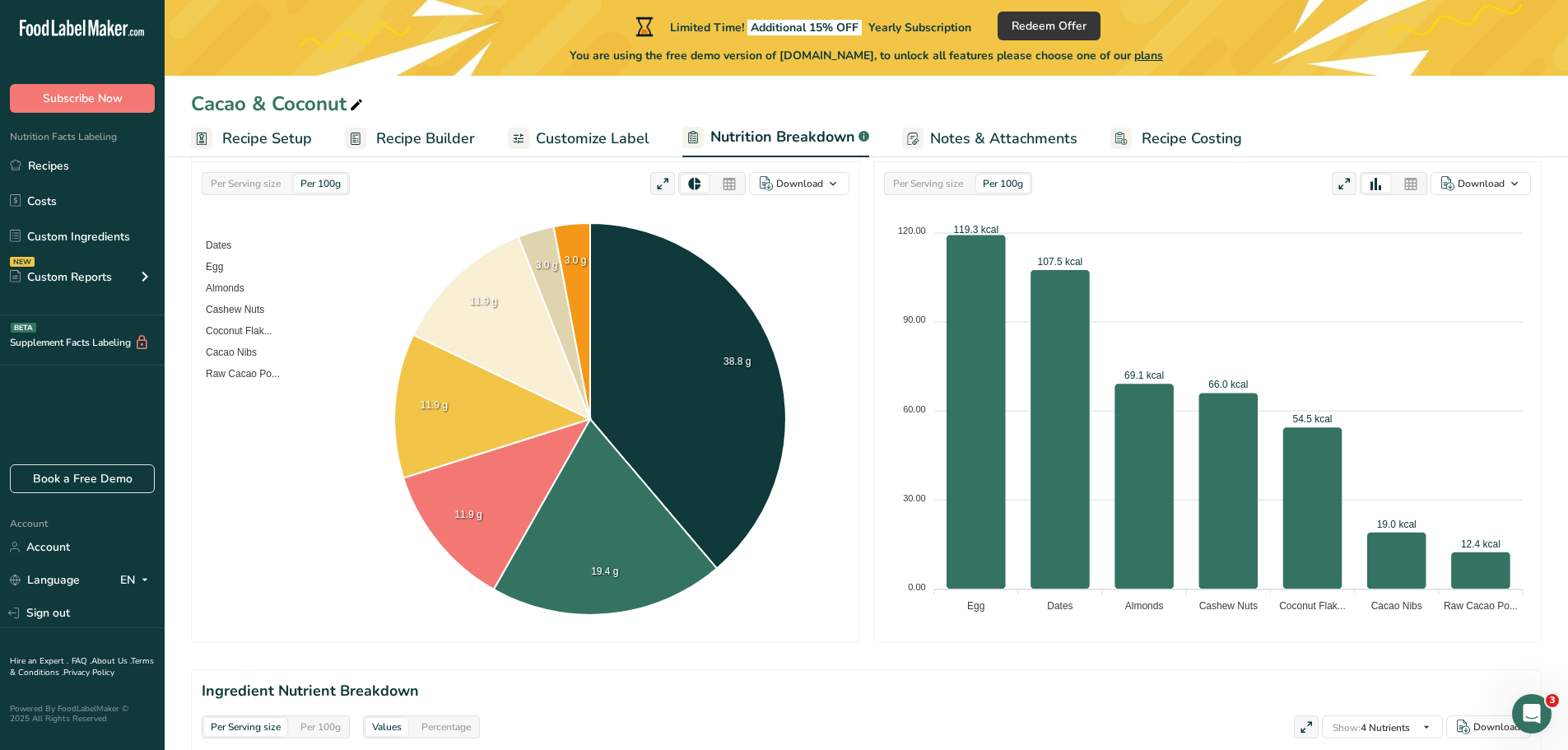
click at [944, 184] on div "Per Serving size" at bounding box center [927, 183] width 83 height 18
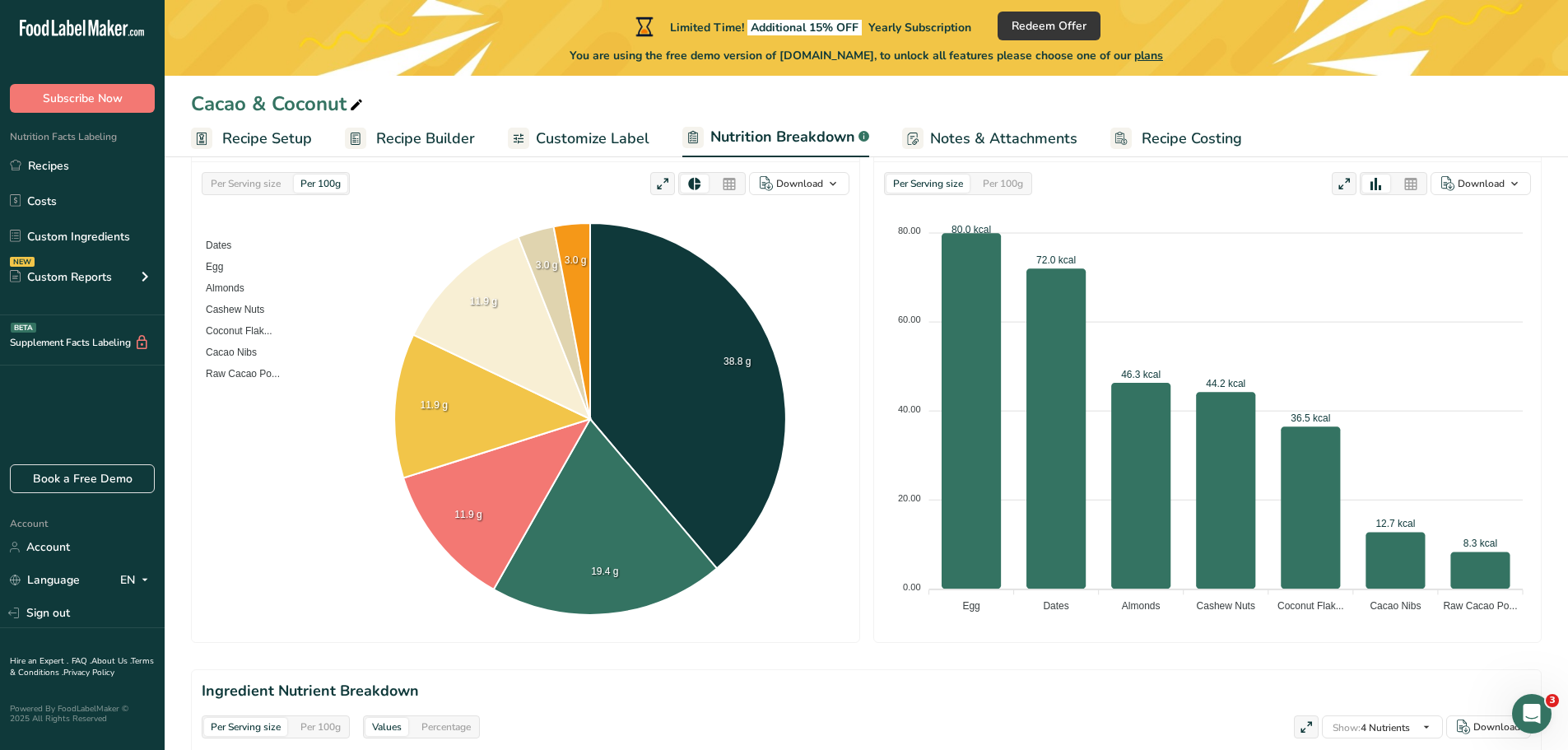
click at [266, 135] on span "Recipe Setup" at bounding box center [267, 139] width 89 height 22
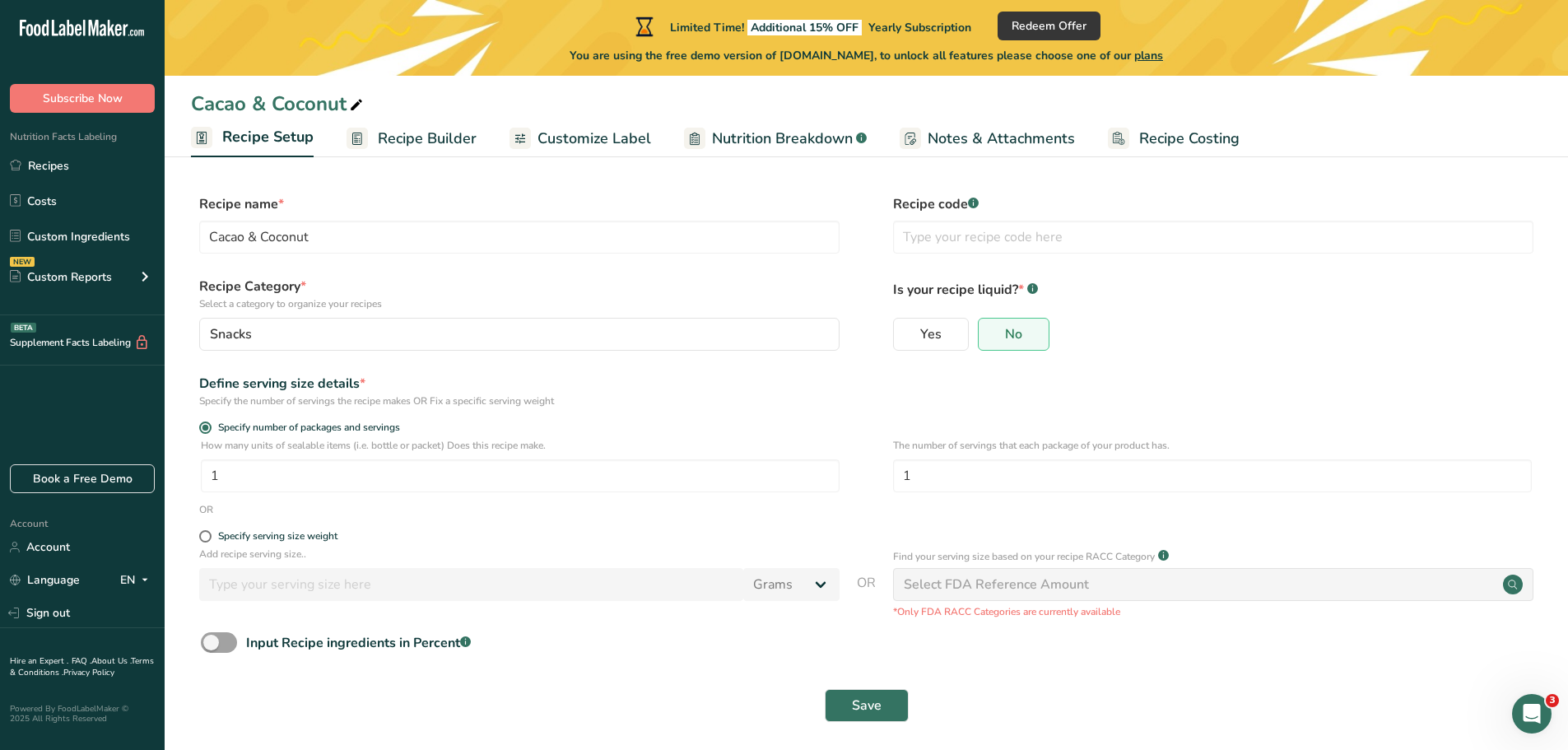
click at [411, 131] on span "Recipe Builder" at bounding box center [427, 139] width 99 height 22
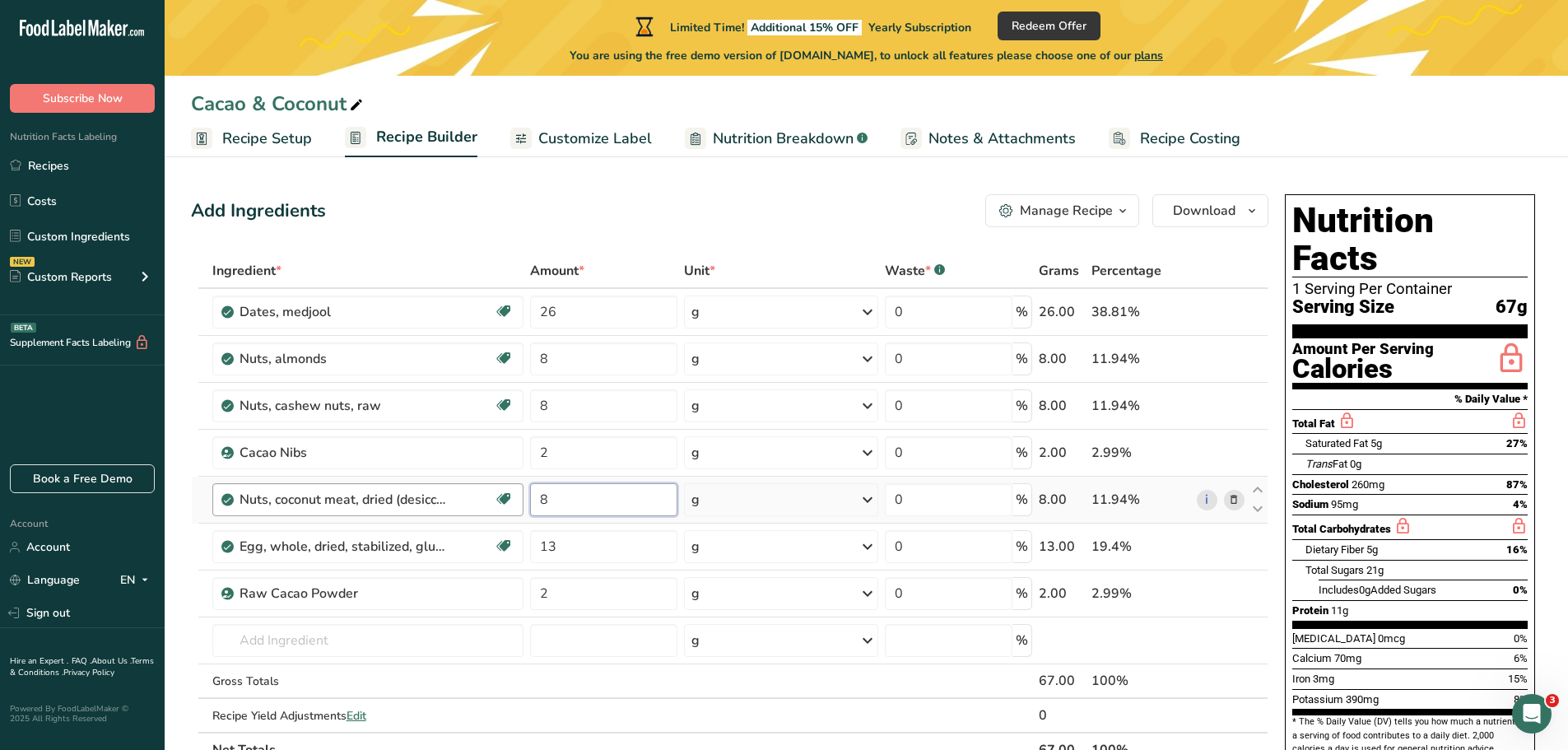
drag, startPoint x: 577, startPoint y: 493, endPoint x: 491, endPoint y: 497, distance: 86.1
click at [491, 497] on tr "Nuts, coconut meat, dried (desiccated), sweetened, flaked, packaged Dairy free …" at bounding box center [729, 500] width 1075 height 47
type input "10"
click at [664, 704] on div "Ingredient * Amount * Unit * Waste * .a-a{fill:#347362;}.b-a{fill:#fff;} Grams …" at bounding box center [729, 511] width 1077 height 514
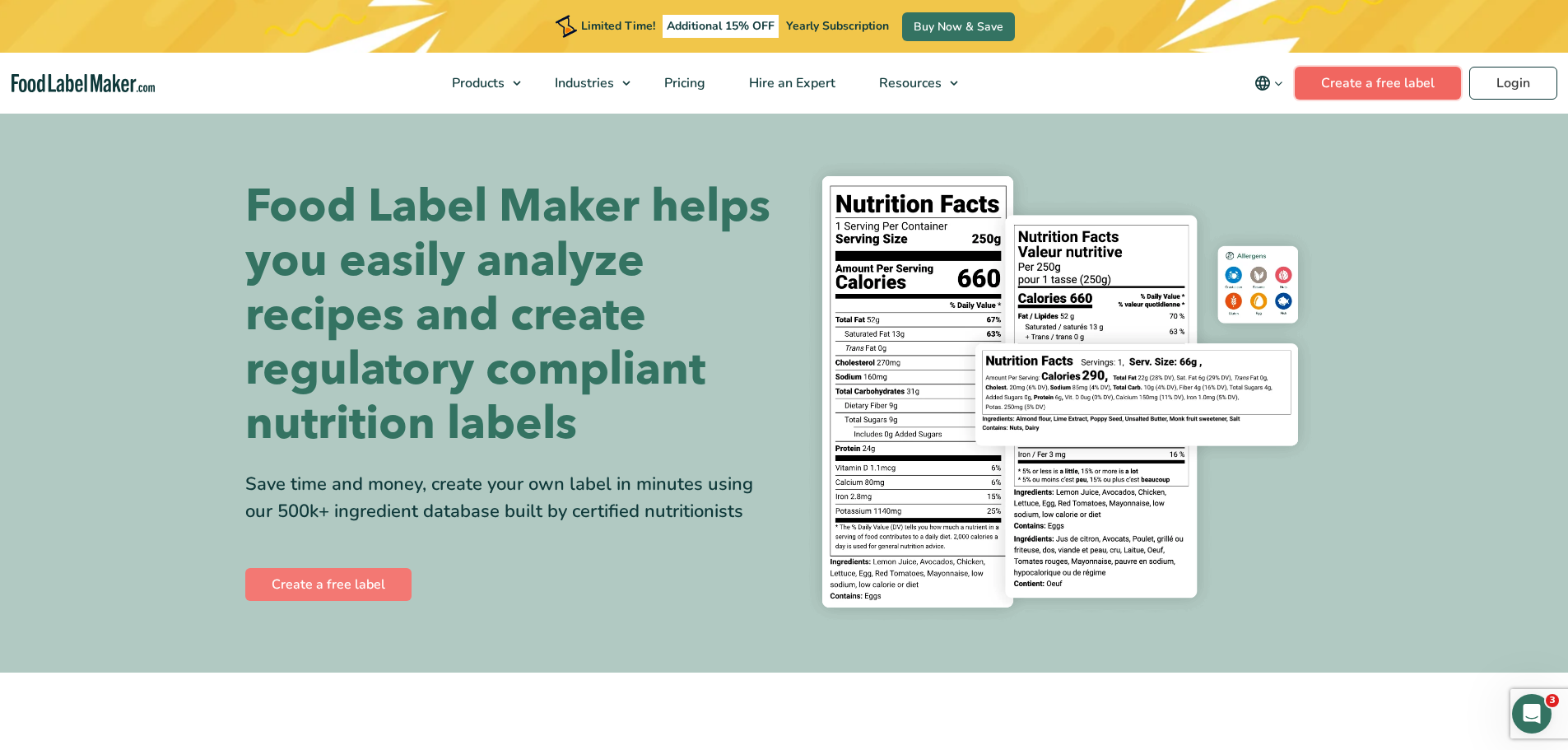
click at [1370, 84] on link "Create a free label" at bounding box center [1377, 83] width 167 height 33
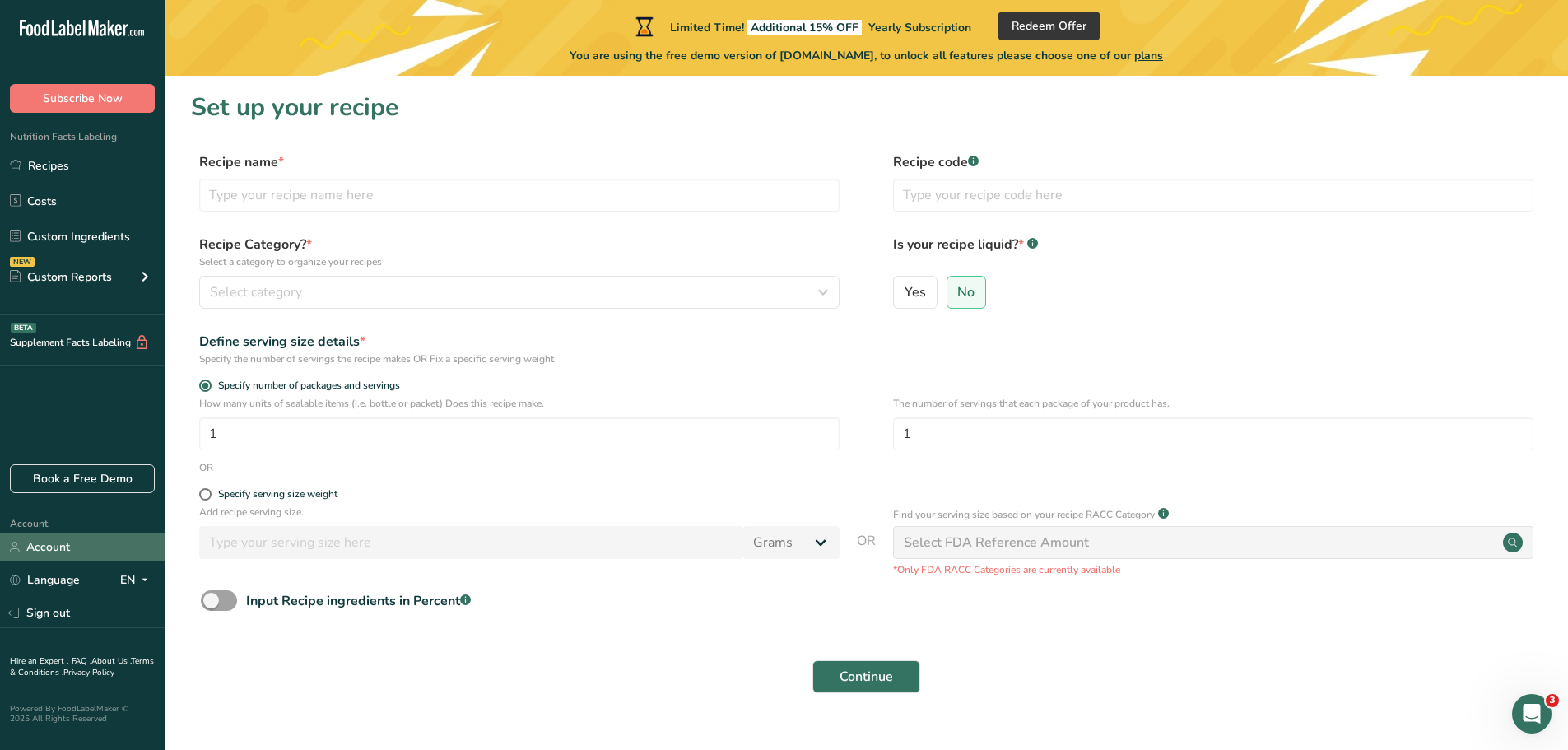
click at [39, 550] on link "Account" at bounding box center [82, 547] width 165 height 29
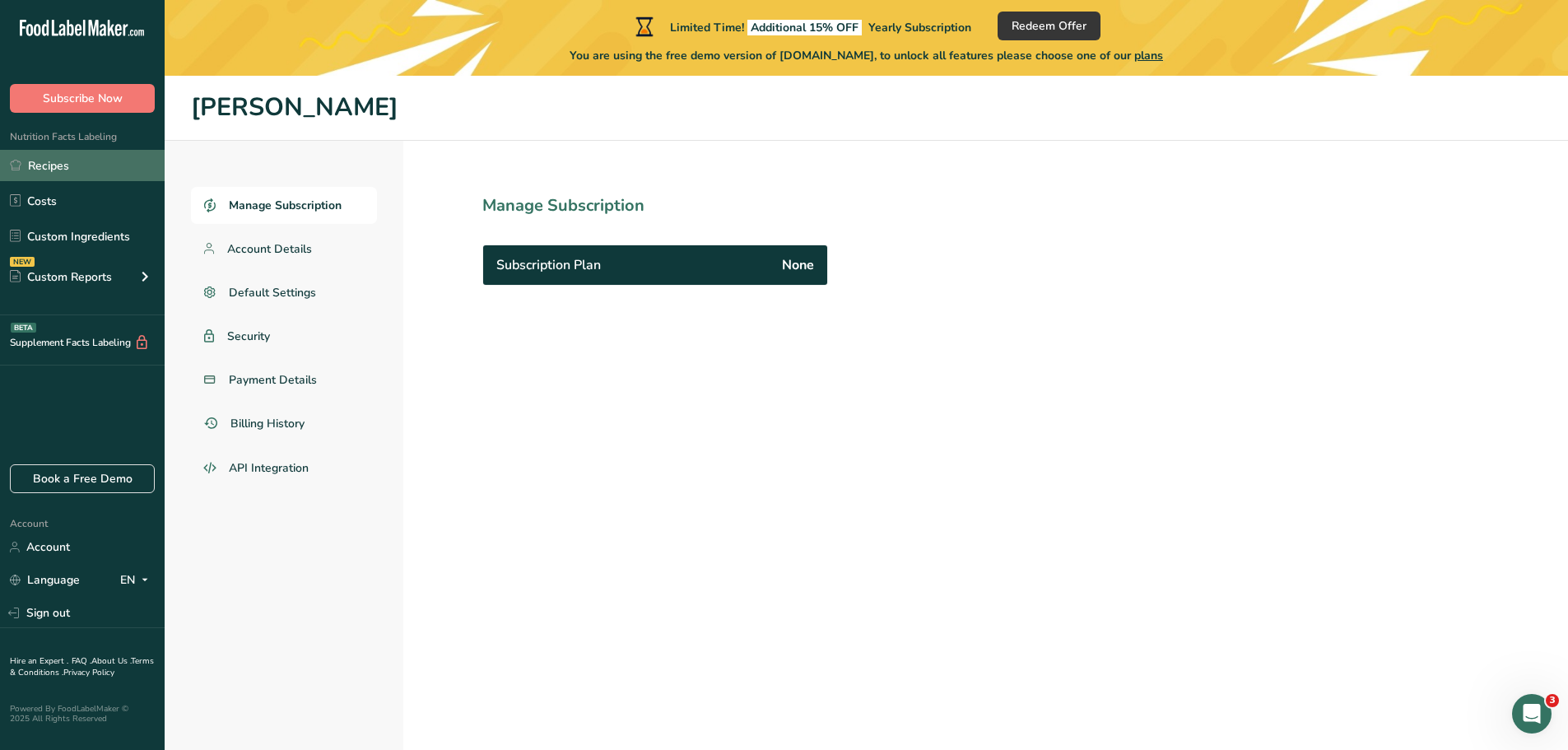
click at [50, 159] on link "Recipes" at bounding box center [82, 166] width 165 height 32
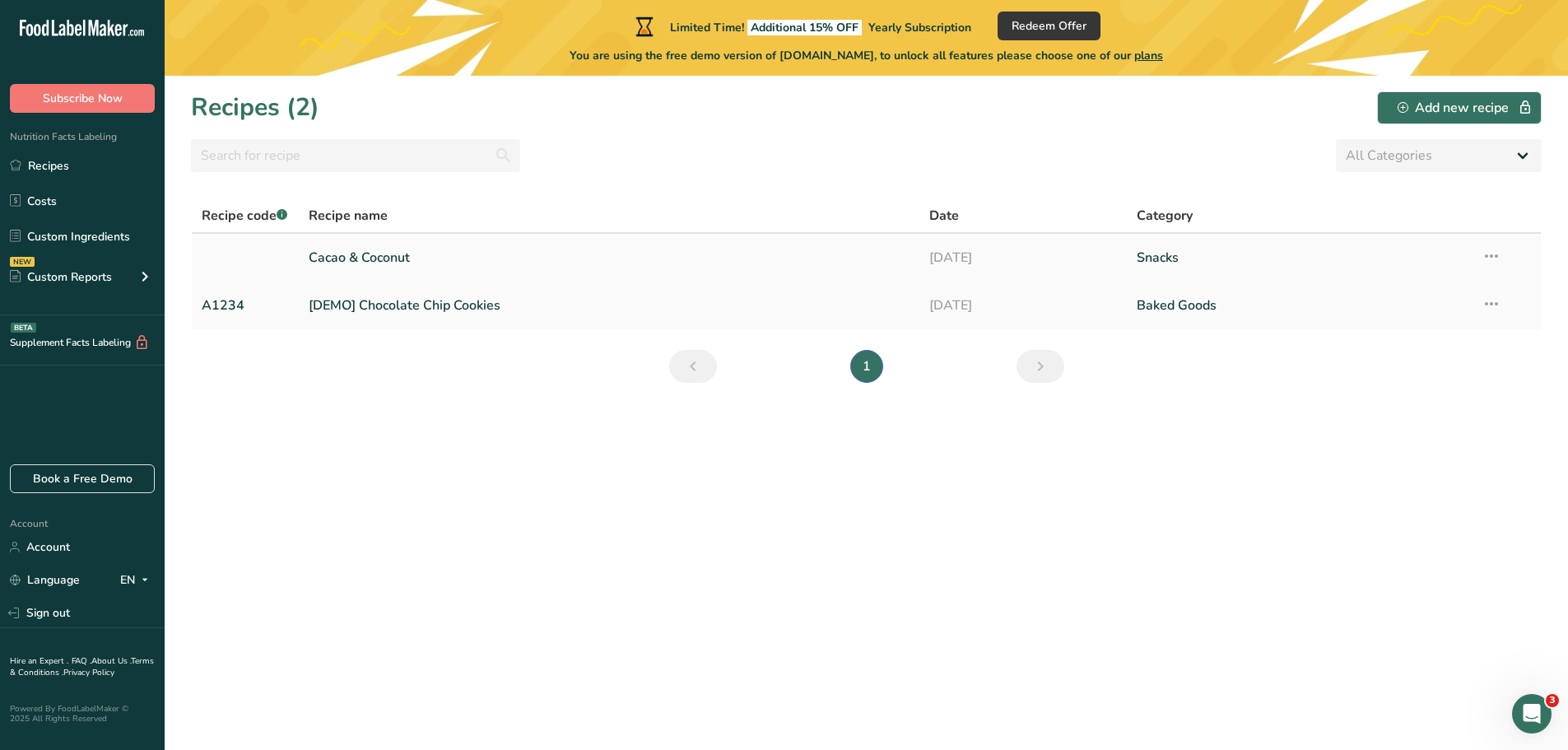
click at [366, 256] on link "Cacao & Coconut" at bounding box center [609, 257] width 602 height 34
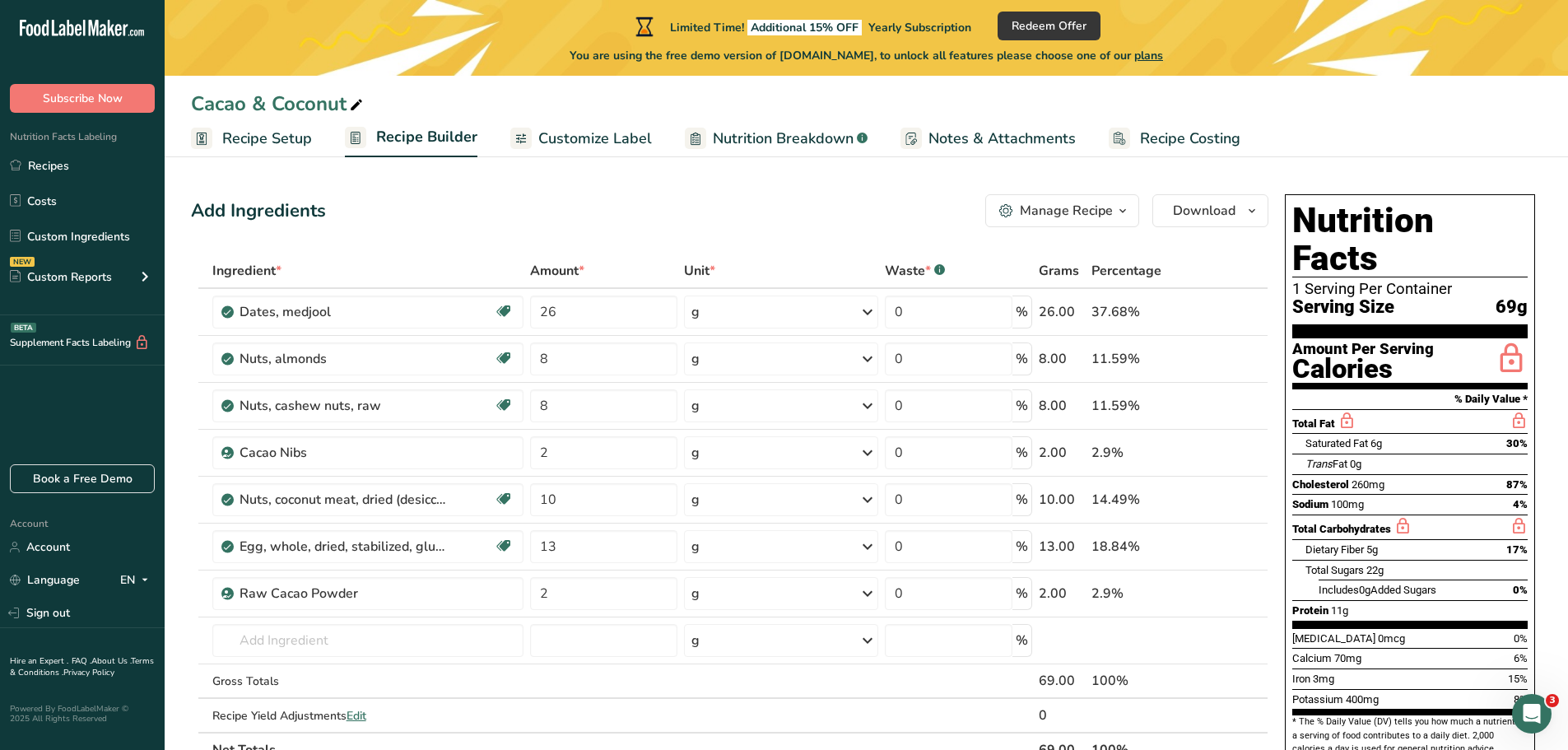
click at [1124, 210] on icon "button" at bounding box center [1123, 211] width 13 height 20
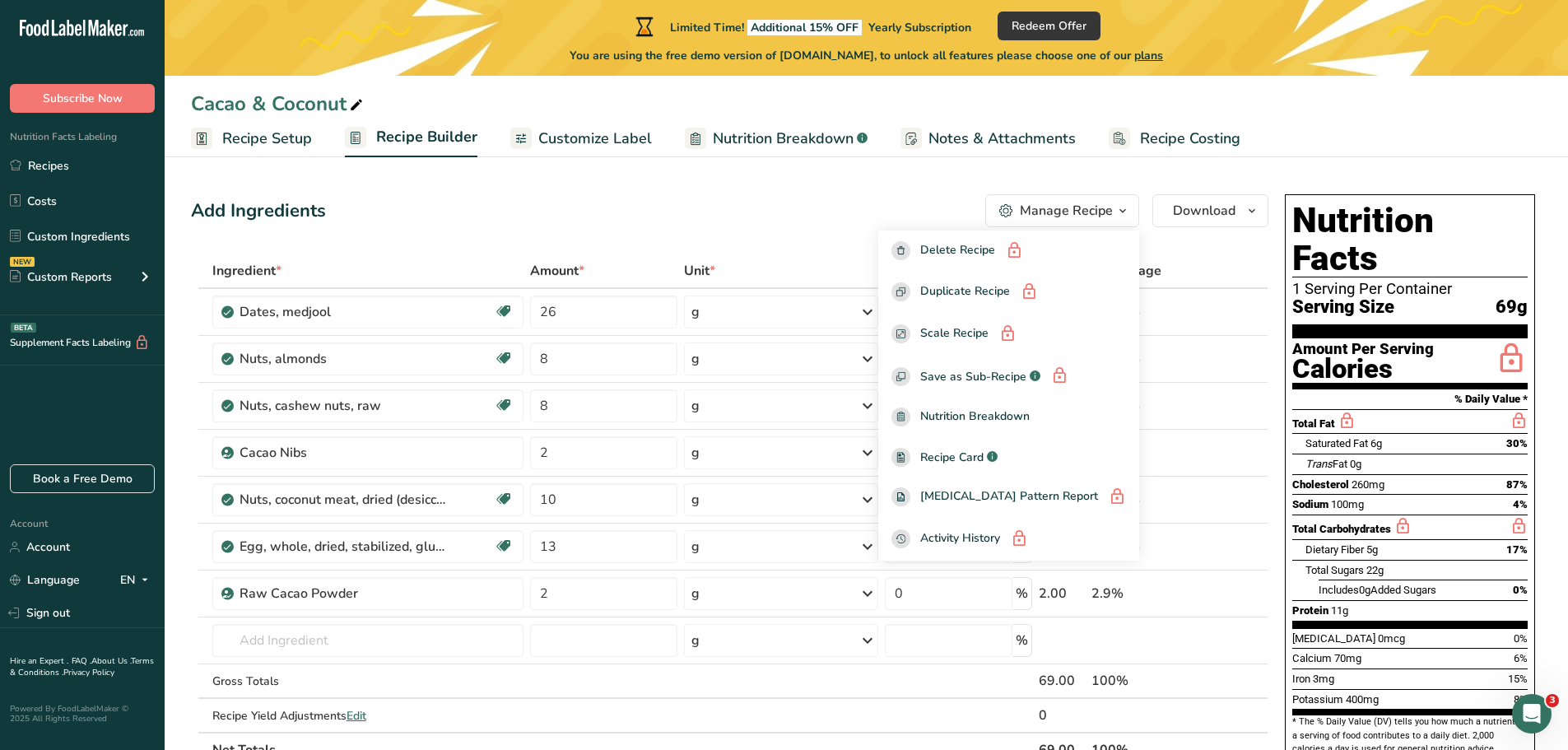
click at [833, 192] on div "Add Ingredients Manage Recipe Delete Recipe Duplicate Recipe Scale Recipe Save …" at bounding box center [735, 711] width 1088 height 1045
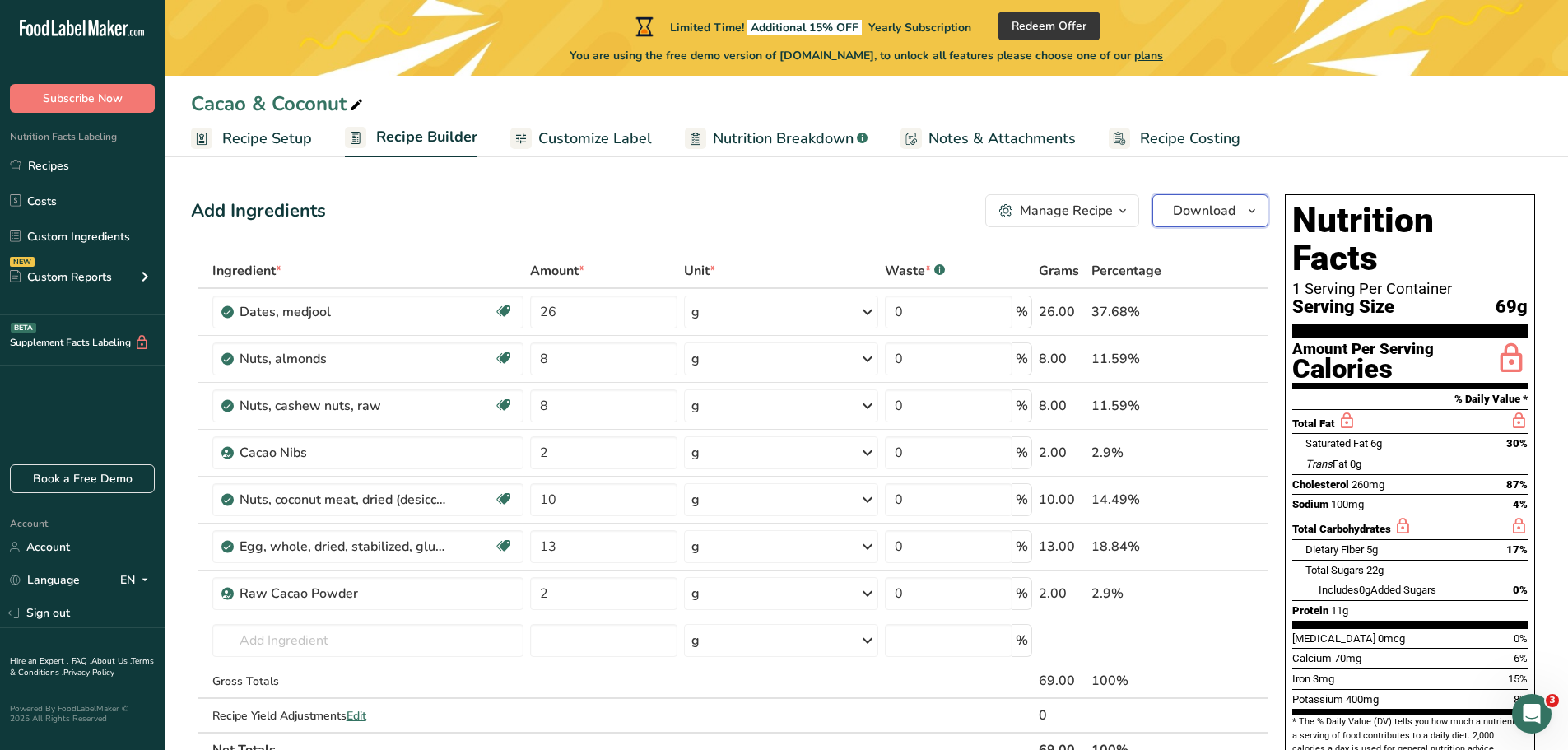
click at [1257, 217] on icon "button" at bounding box center [1251, 211] width 13 height 20
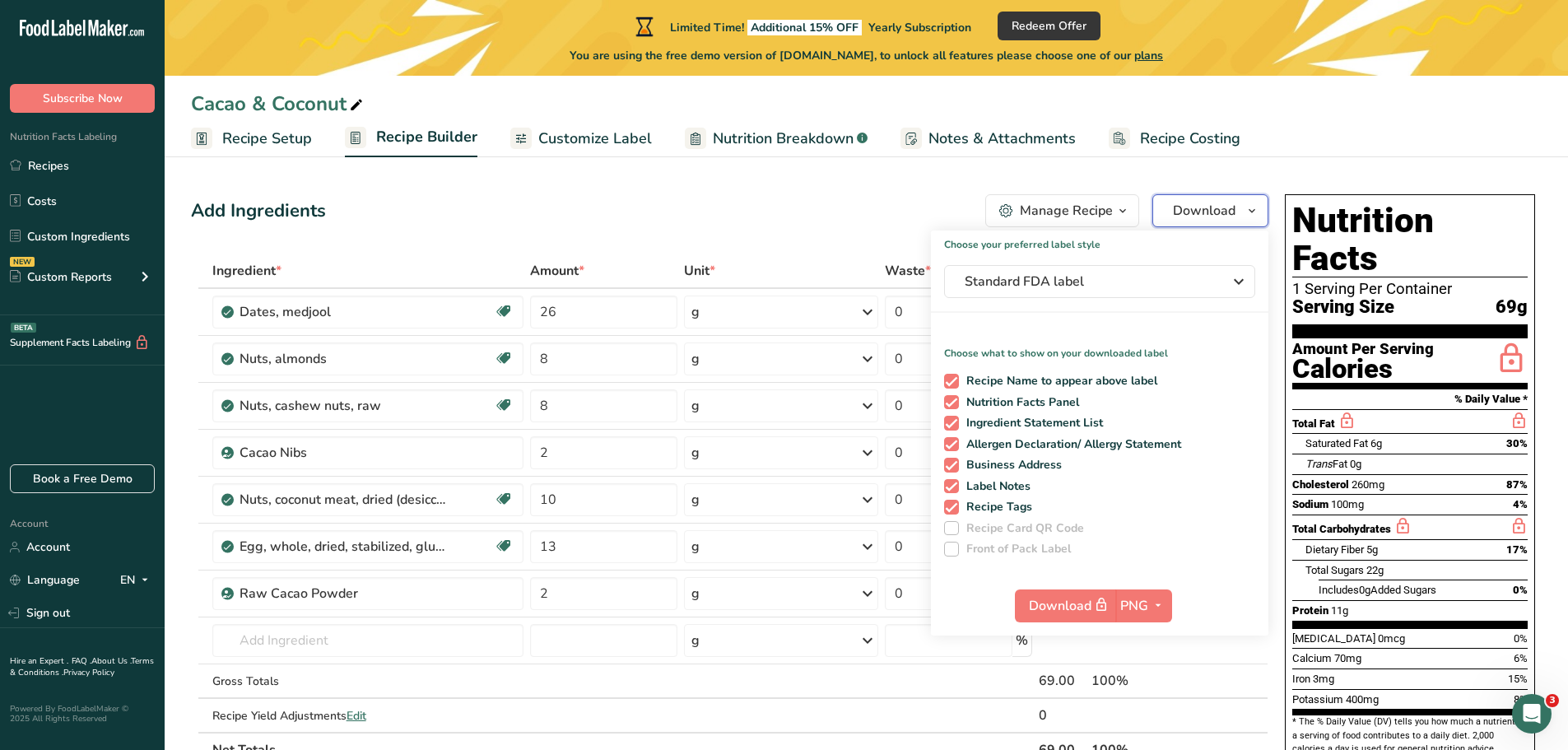
click at [1257, 217] on icon "button" at bounding box center [1251, 211] width 13 height 20
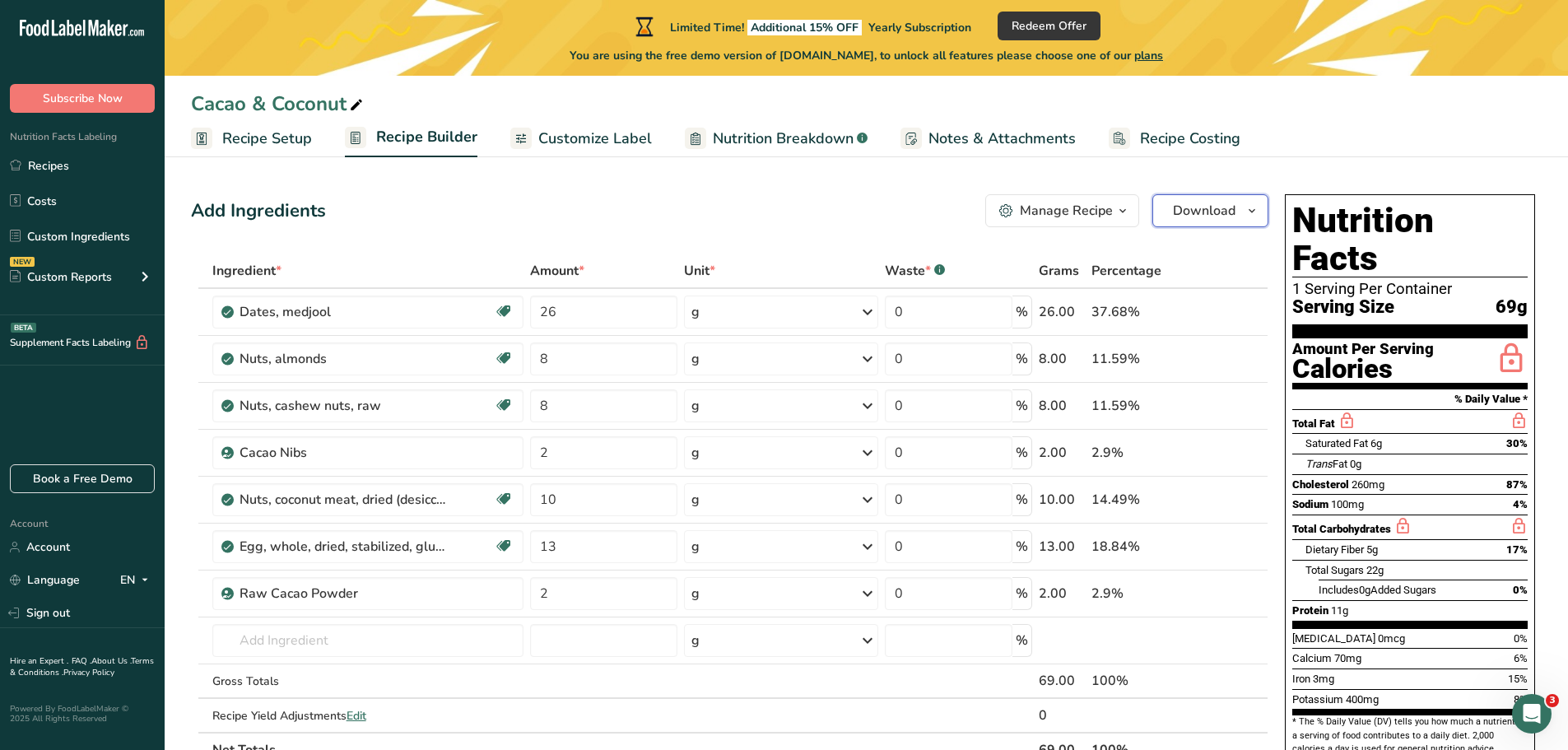
click at [1257, 217] on icon "button" at bounding box center [1251, 211] width 13 height 20
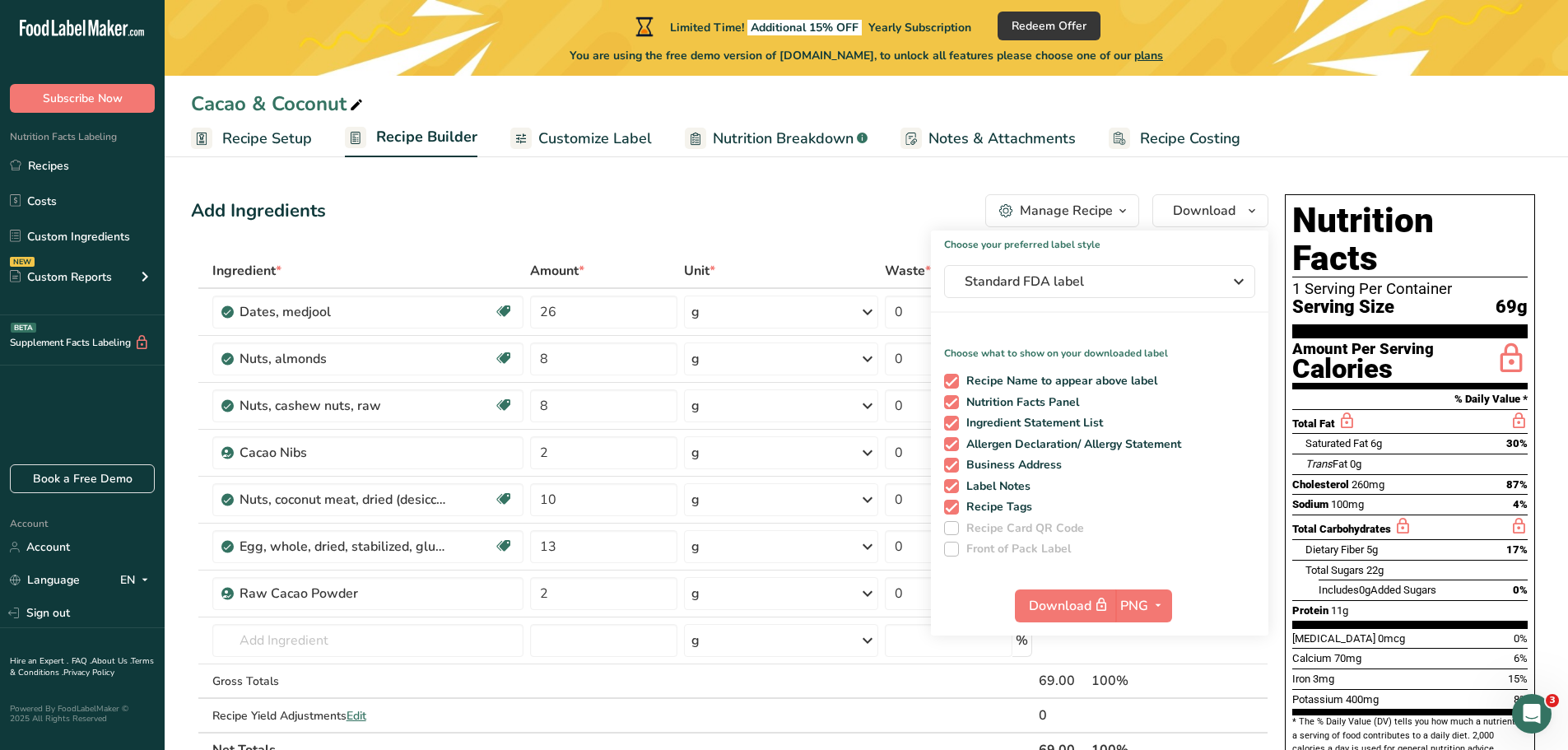
click at [1428, 177] on section "Add Ingredients Manage Recipe Delete Recipe Duplicate Recipe Scale Recipe Save …" at bounding box center [866, 710] width 1403 height 1098
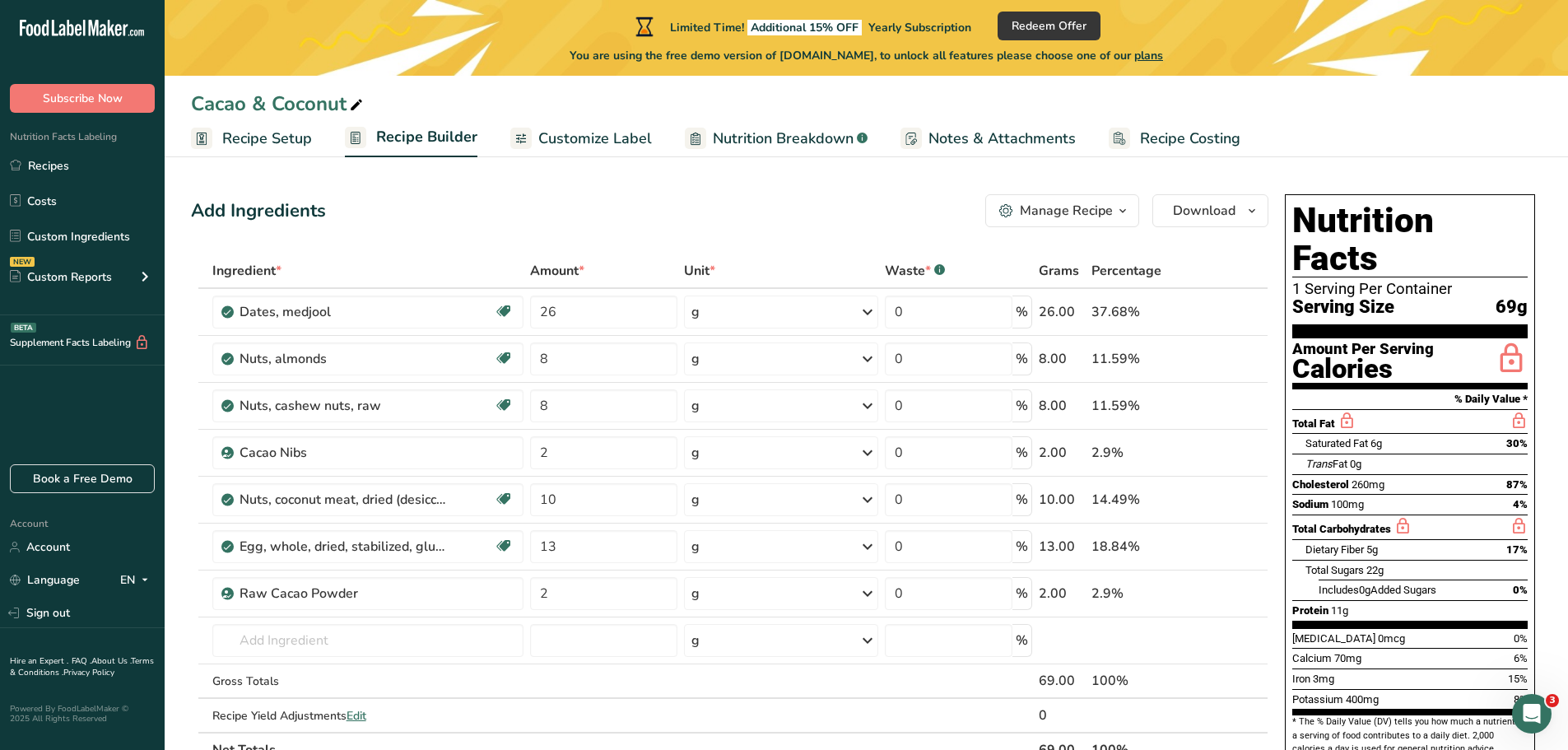
click at [249, 138] on span "Recipe Setup" at bounding box center [267, 139] width 89 height 22
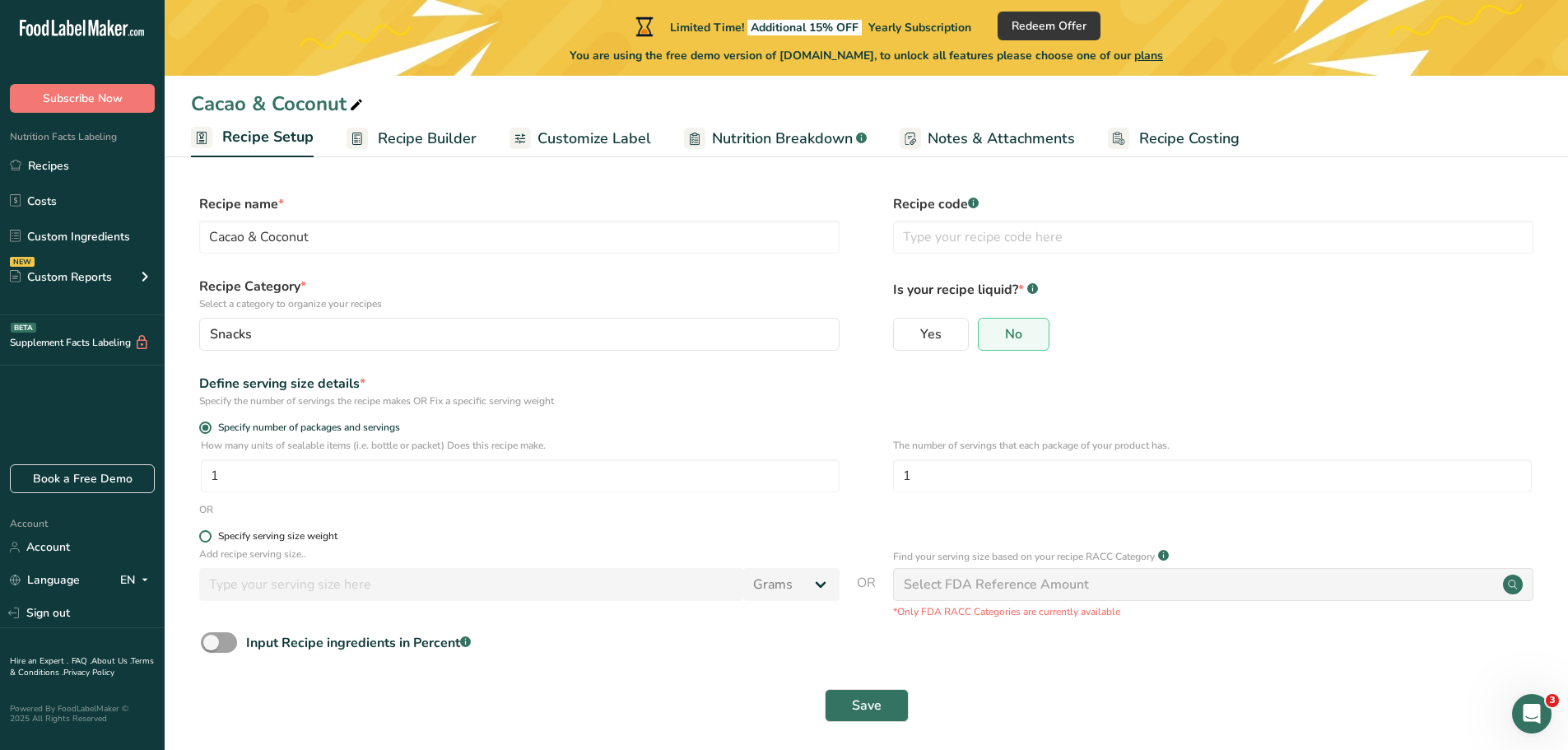
click at [206, 537] on span at bounding box center [205, 536] width 12 height 12
click at [206, 537] on input "Specify serving size weight" at bounding box center [204, 536] width 10 height 10
radio input "true"
radio input "false"
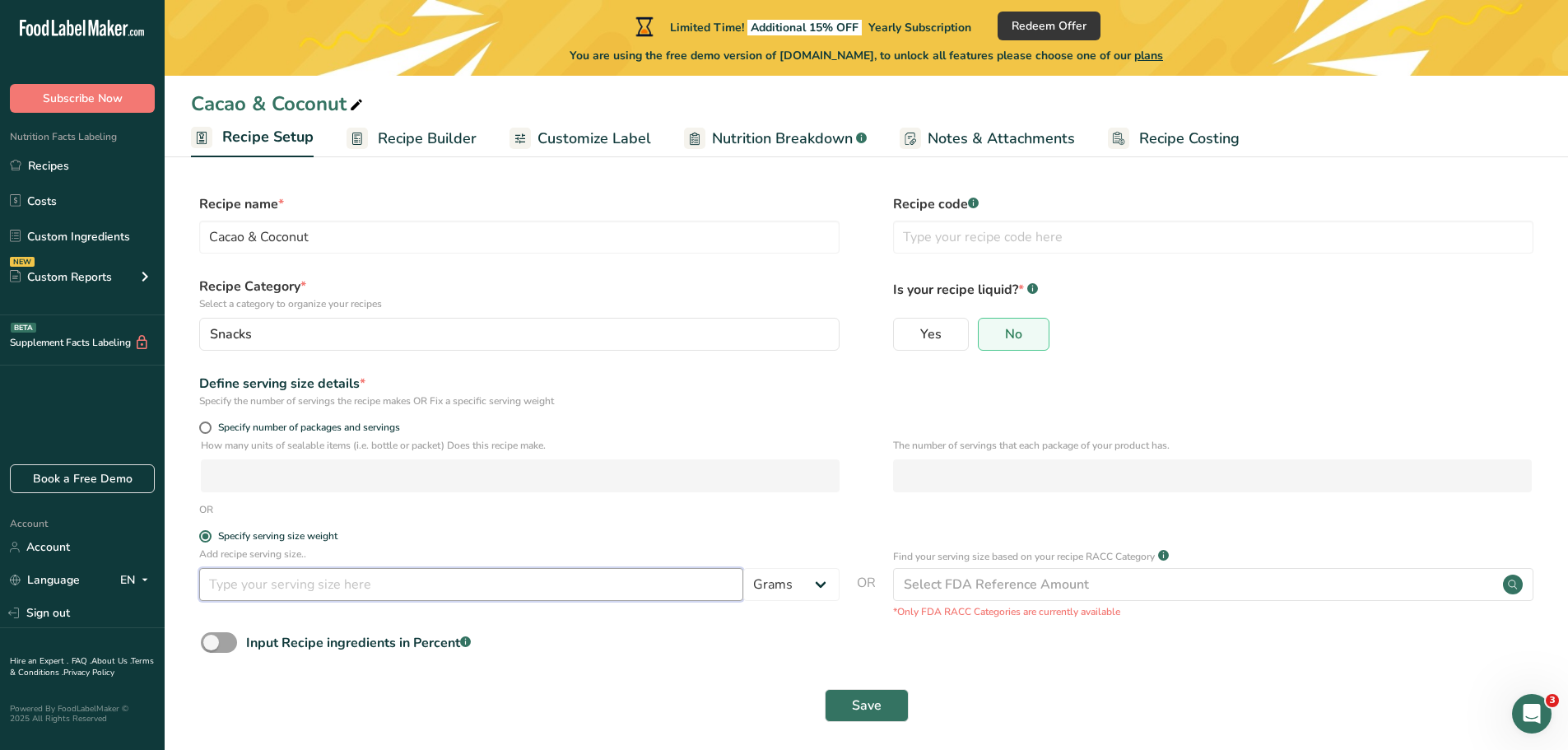
click at [247, 588] on input "number" at bounding box center [471, 584] width 544 height 33
type input "69"
click at [585, 688] on div "Save" at bounding box center [866, 705] width 1350 height 53
click at [259, 236] on input "Cacao & Coconut" at bounding box center [520, 237] width 641 height 33
click at [311, 231] on input "Coconut" at bounding box center [520, 237] width 641 height 33
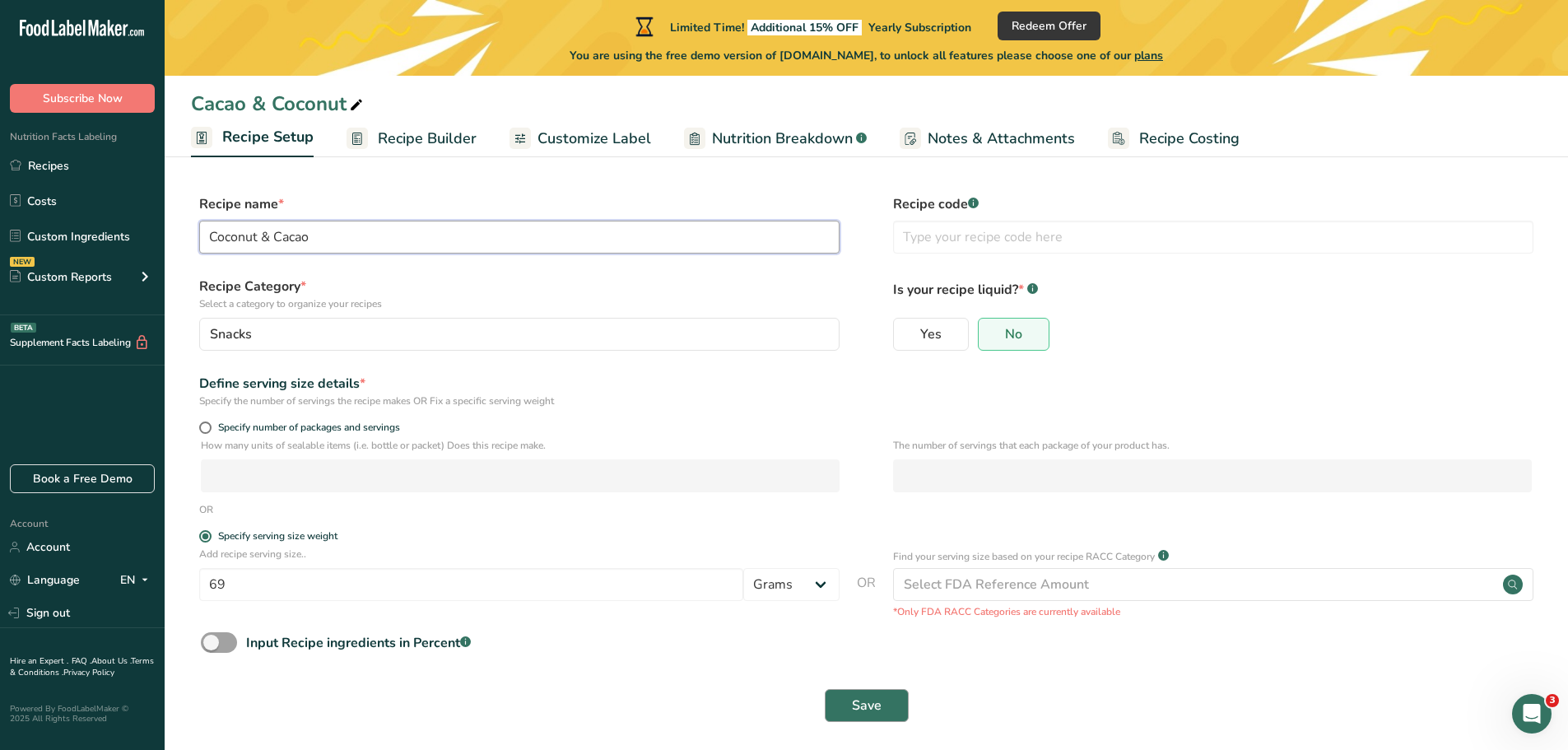
type input "Coconut & Cacao"
click at [864, 702] on span "Save" at bounding box center [867, 705] width 30 height 20
